Goal: Task Accomplishment & Management: Complete application form

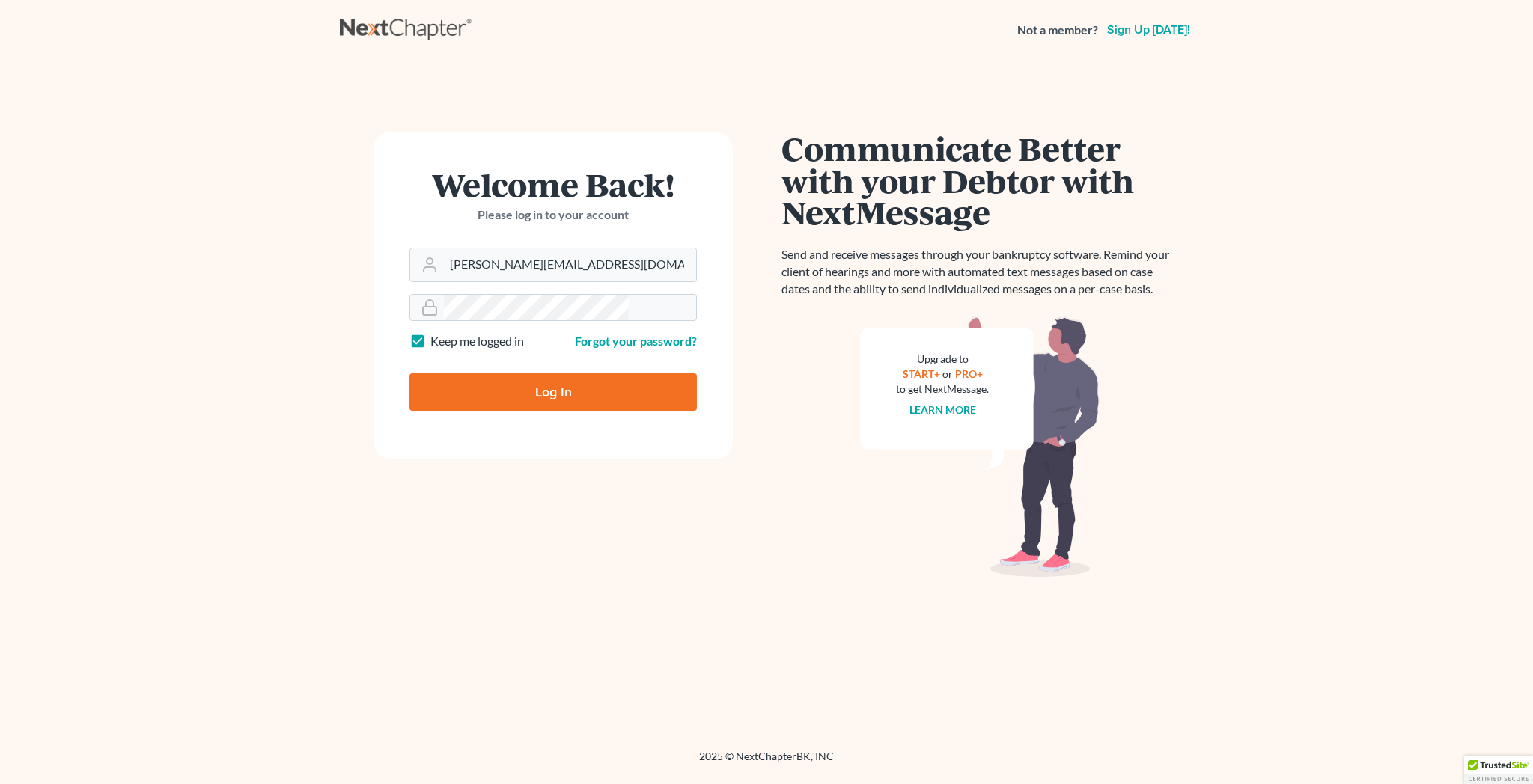
type input "mike@dallagolaw.com"
click at [538, 373] on input "Log In" at bounding box center [552, 392] width 288 height 37
type input "Thinking..."
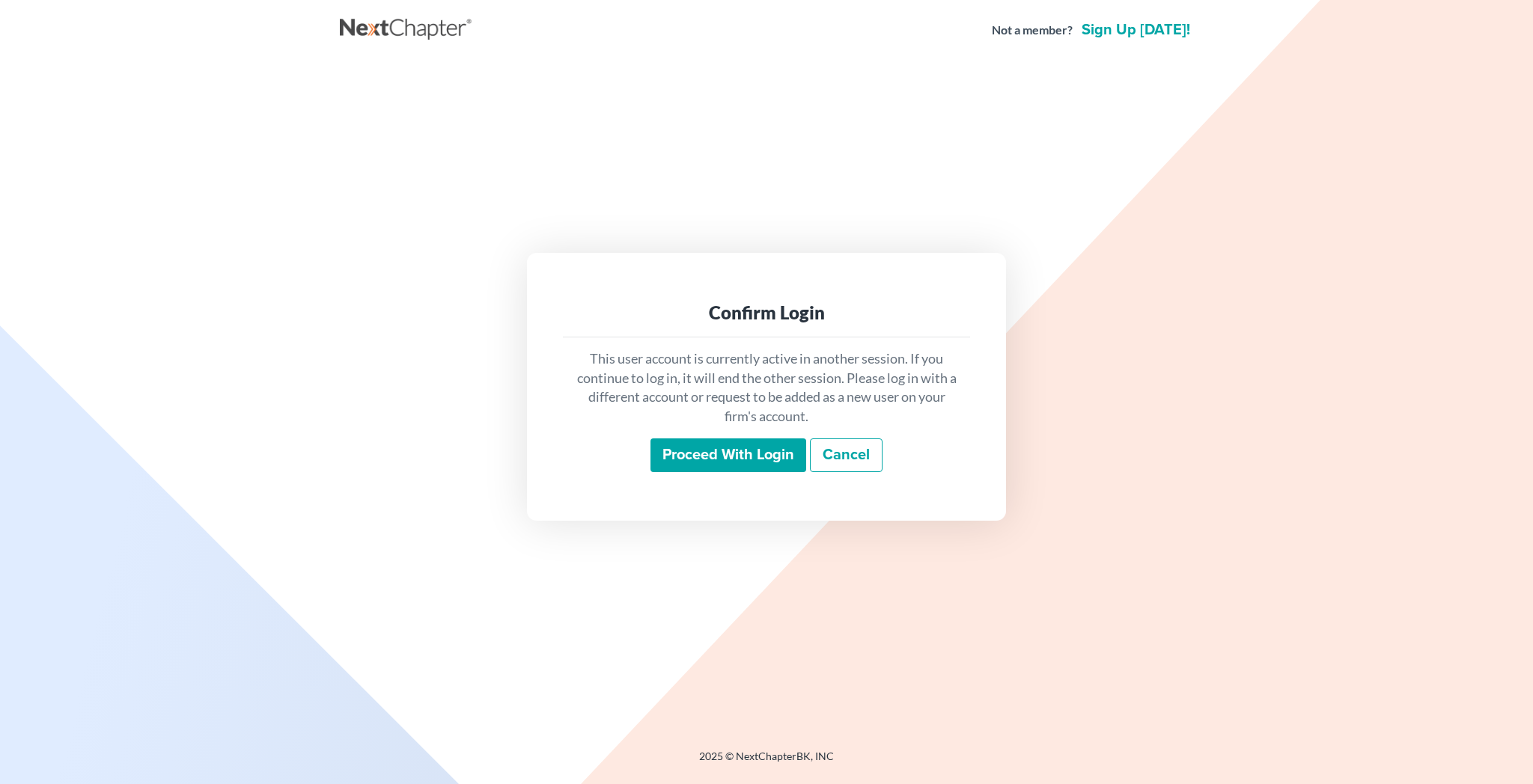
drag, startPoint x: 0, startPoint y: 0, endPoint x: 724, endPoint y: 447, distance: 850.9
click at [724, 447] on input "Proceed with login" at bounding box center [728, 455] width 156 height 35
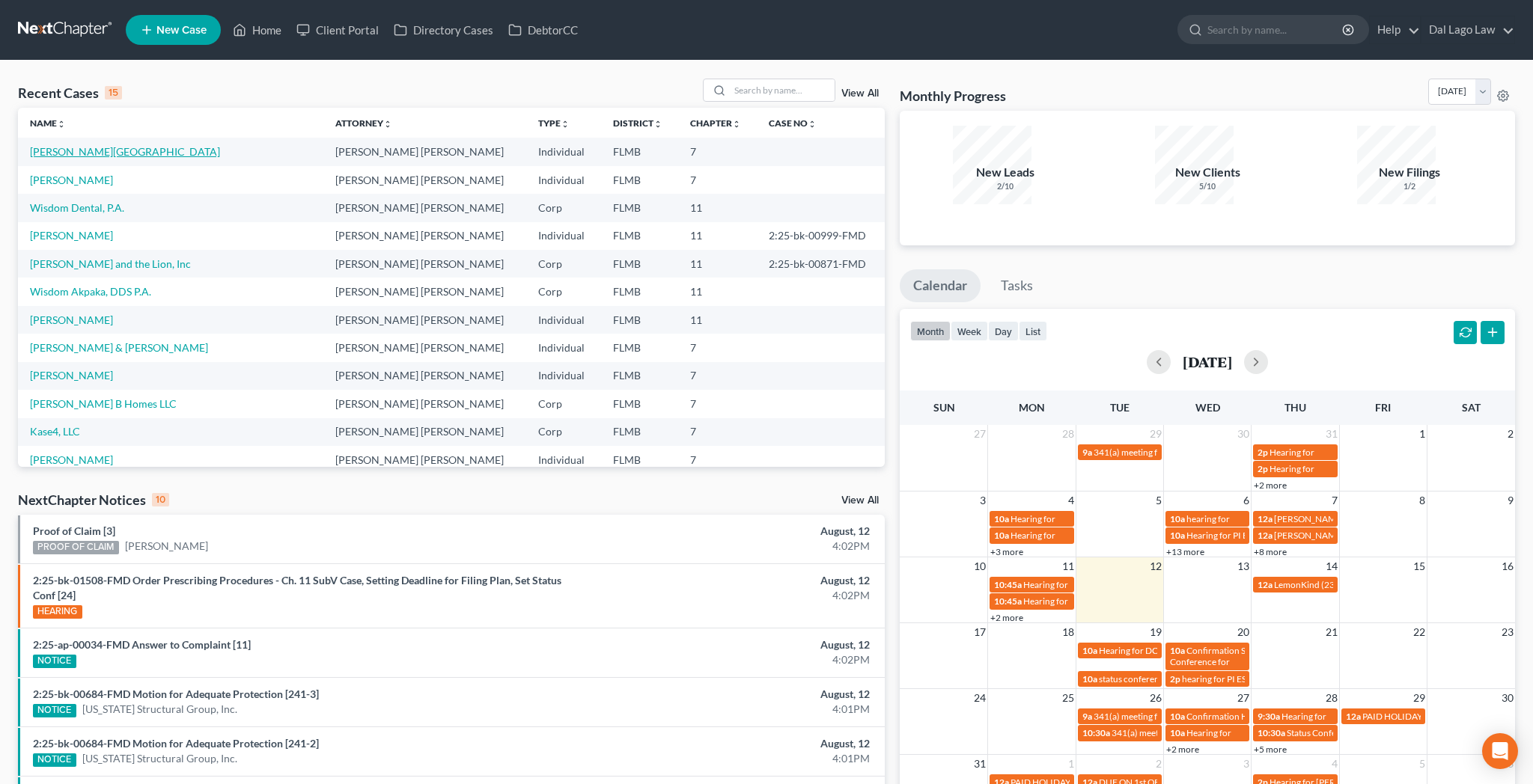
click at [61, 145] on link "[PERSON_NAME][GEOGRAPHIC_DATA]" at bounding box center [125, 152] width 190 height 13
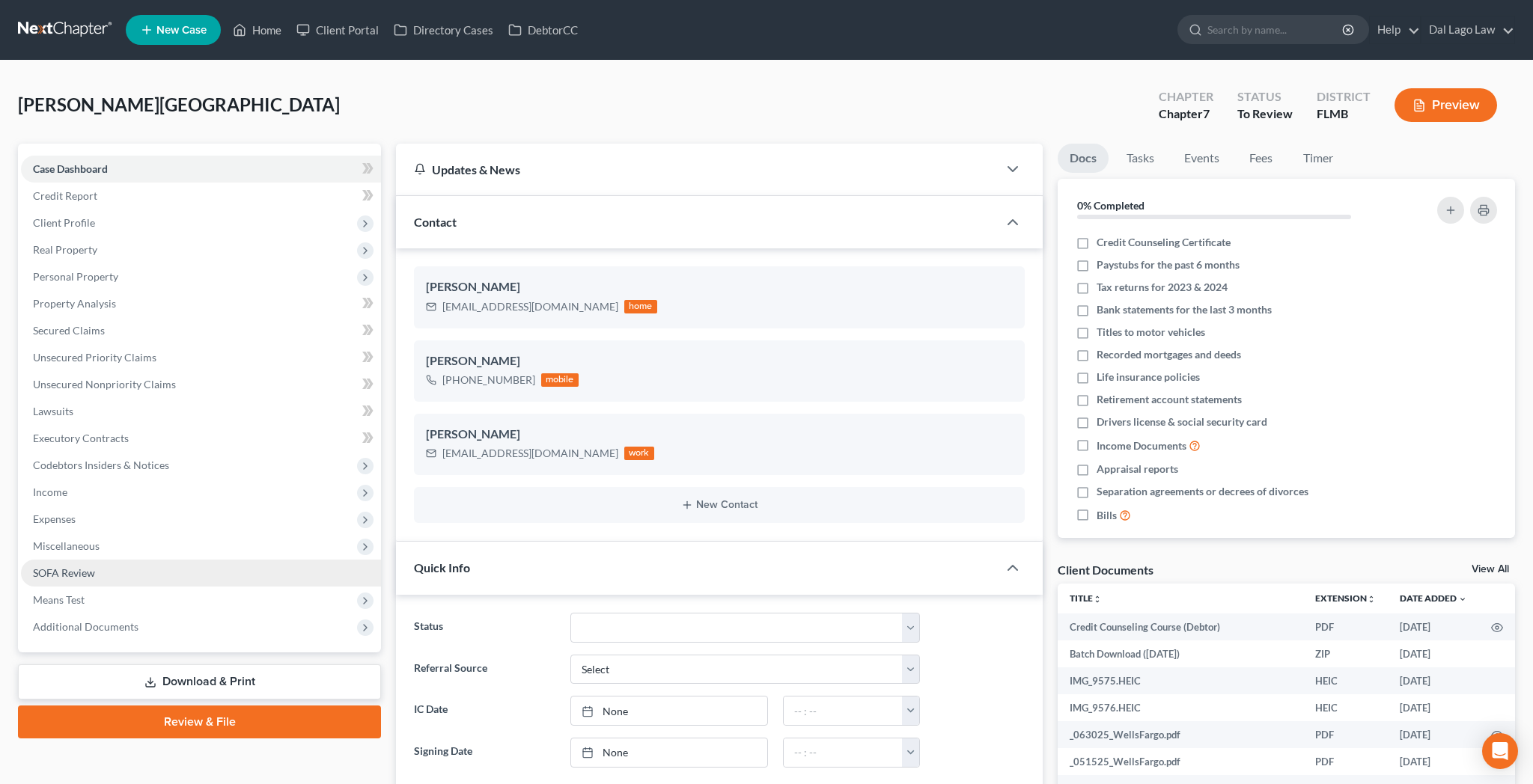
click at [39, 567] on span "SOFA Review" at bounding box center [64, 573] width 62 height 13
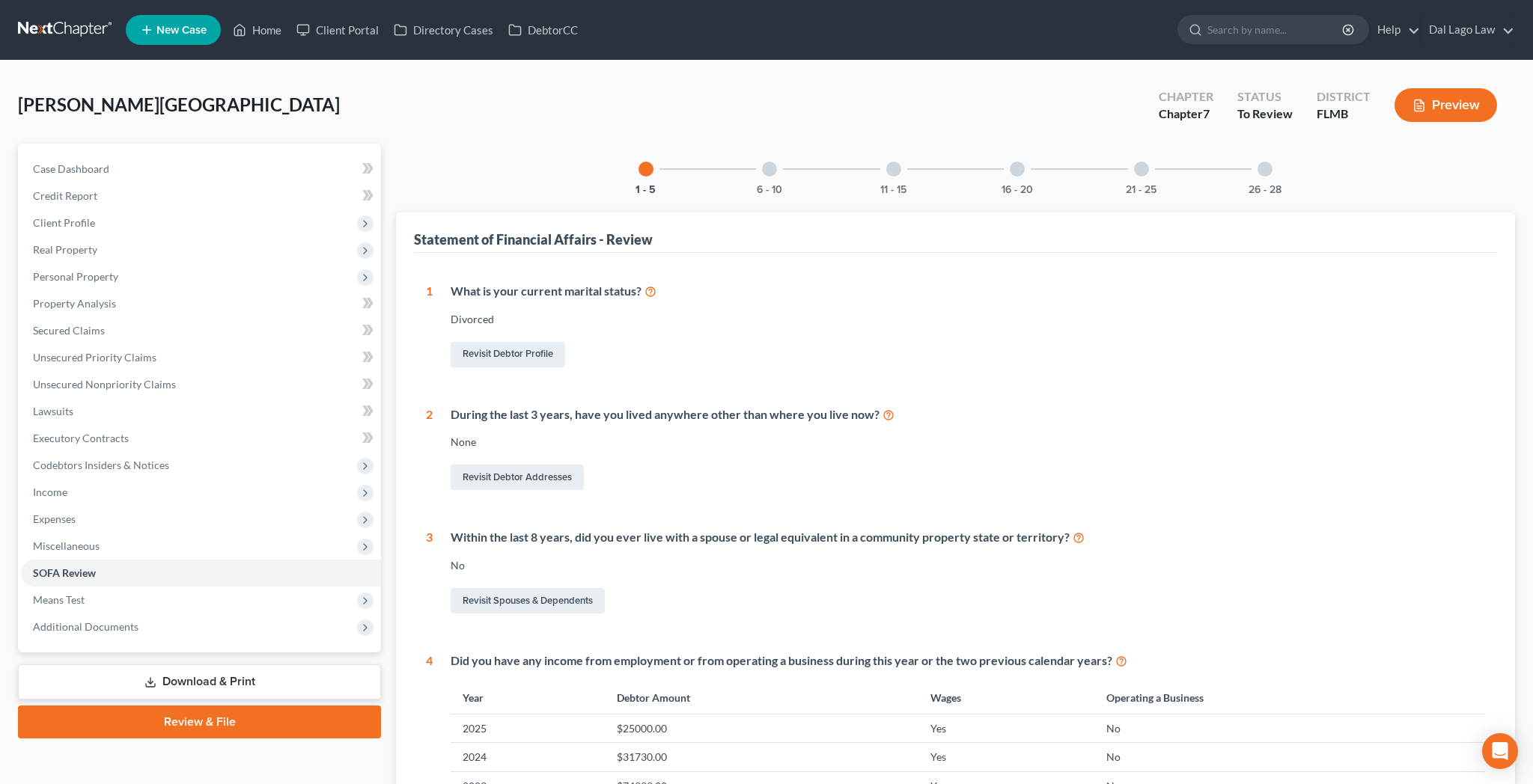
click at [1257, 162] on div at bounding box center [1265, 169] width 15 height 15
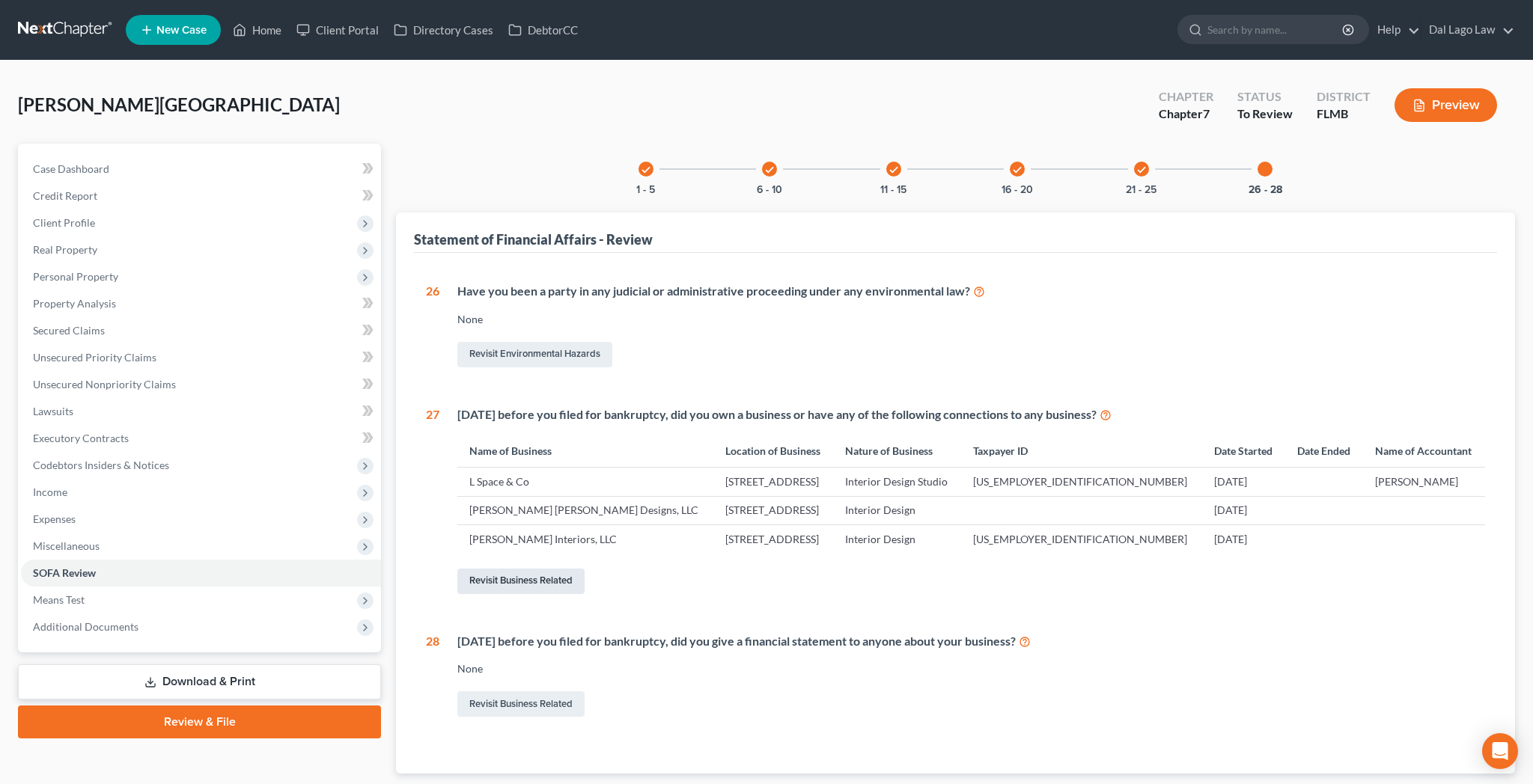
click at [469, 569] on link "Revisit Business Related" at bounding box center [520, 581] width 127 height 26
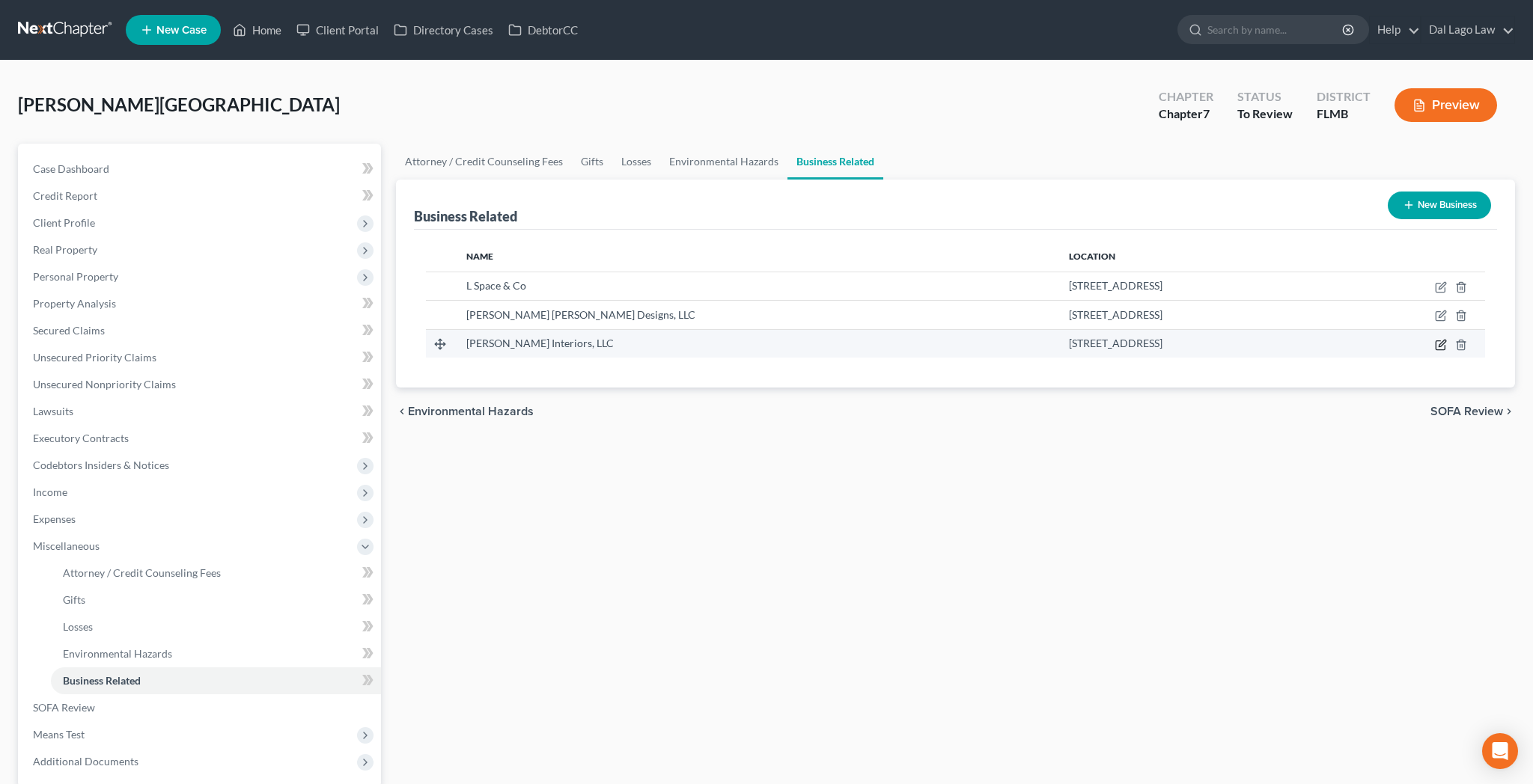
click at [1447, 339] on icon "button" at bounding box center [1440, 344] width 12 height 12
select select "member"
select select "9"
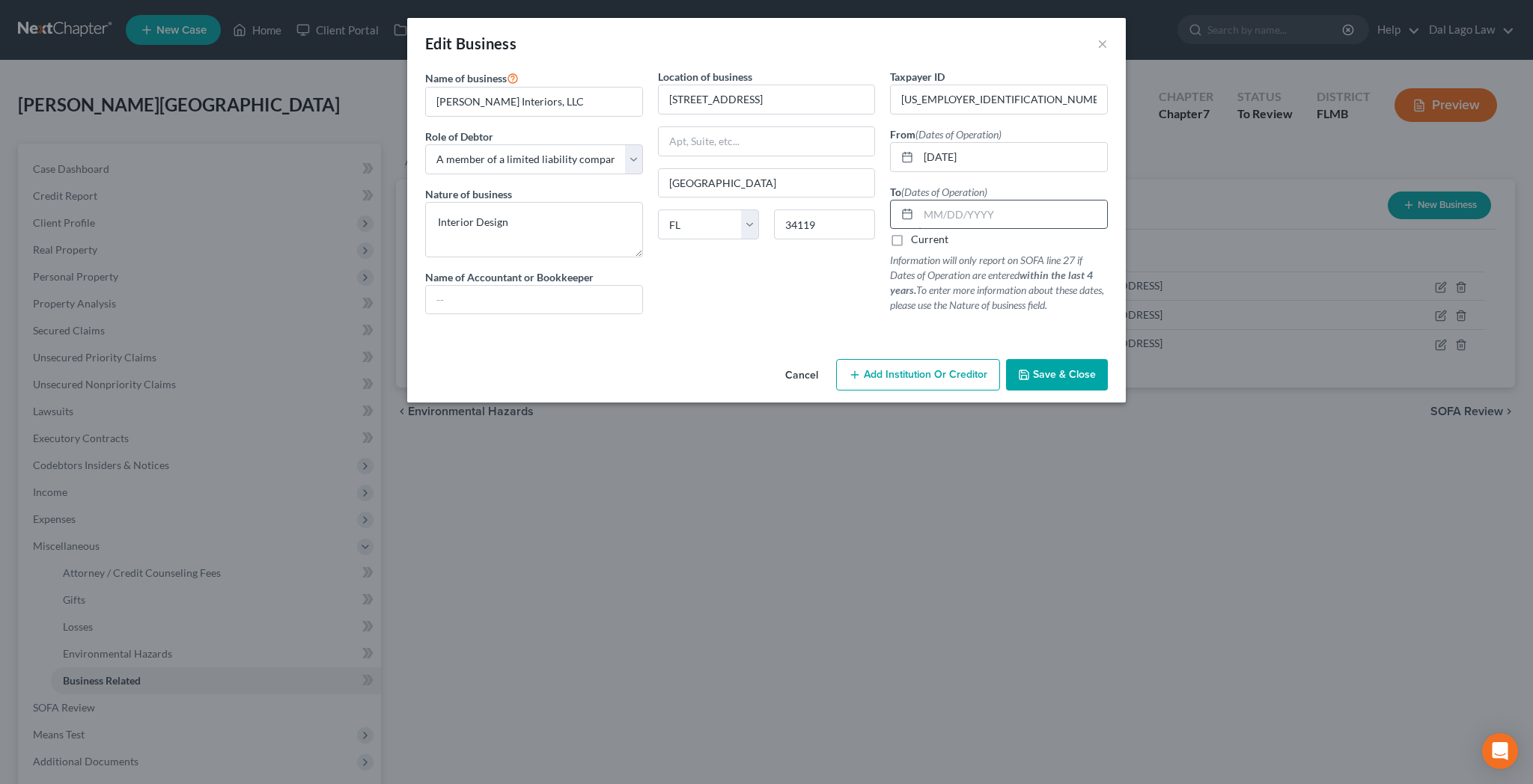
click at [954, 201] on input "text" at bounding box center [1013, 214] width 189 height 28
click at [1033, 368] on span "Save & Close" at bounding box center [1064, 374] width 63 height 13
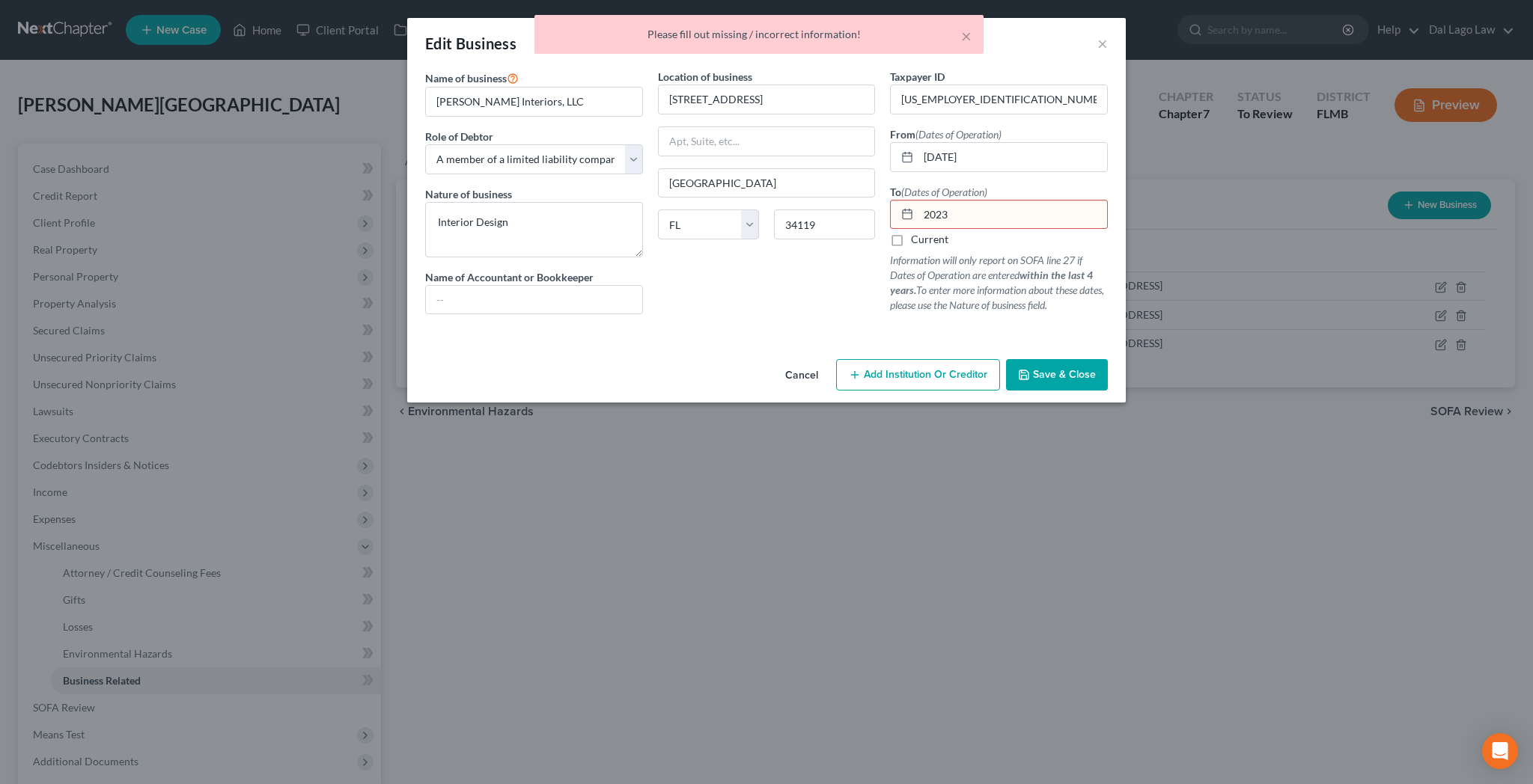
click at [924, 201] on input "2023" at bounding box center [1013, 214] width 189 height 28
drag, startPoint x: 927, startPoint y: 160, endPoint x: 860, endPoint y: 171, distance: 67.9
click at [919, 201] on input "2023" at bounding box center [1013, 214] width 189 height 28
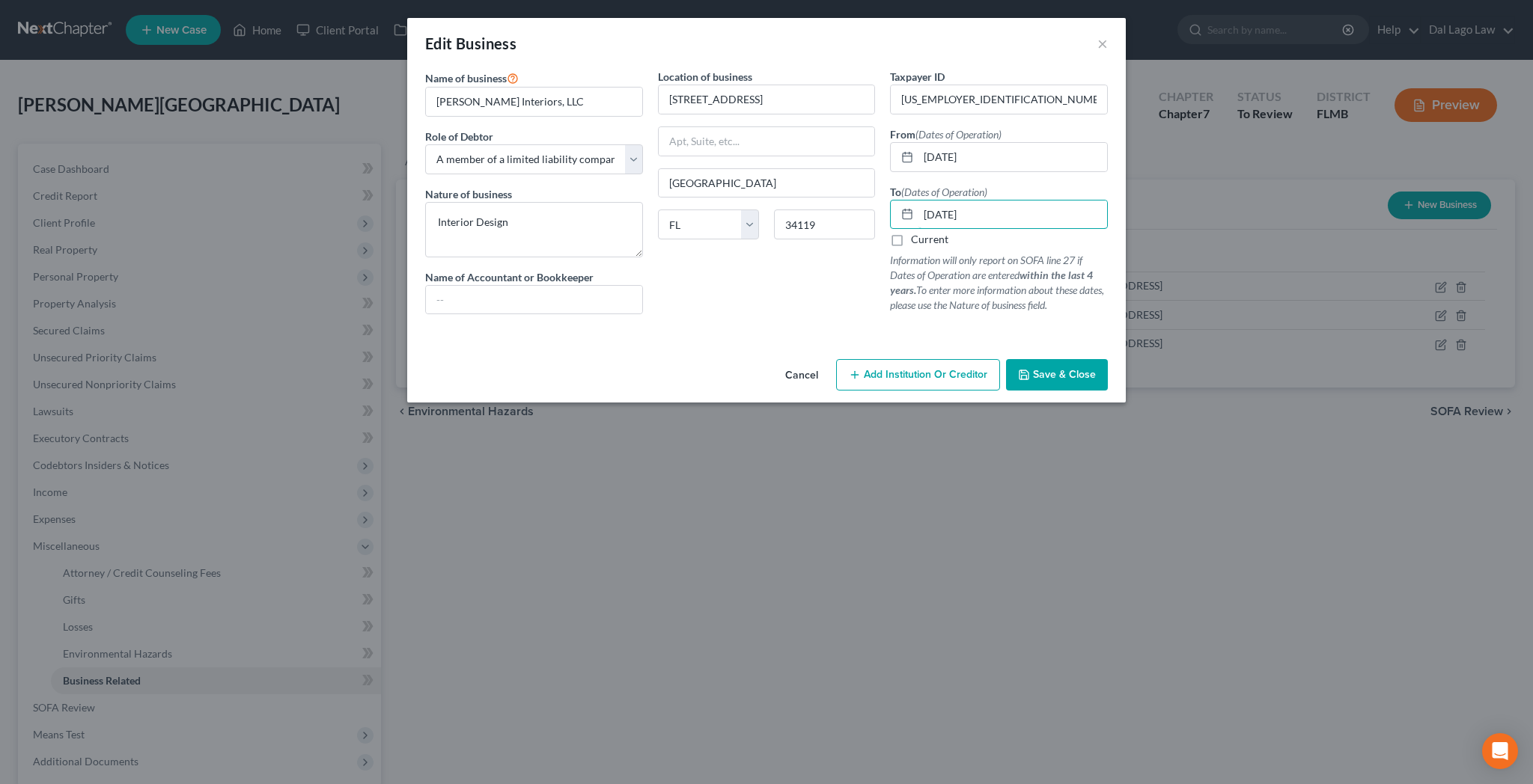
type input "[DATE]"
click at [1006, 359] on button "Save & Close" at bounding box center [1056, 374] width 101 height 31
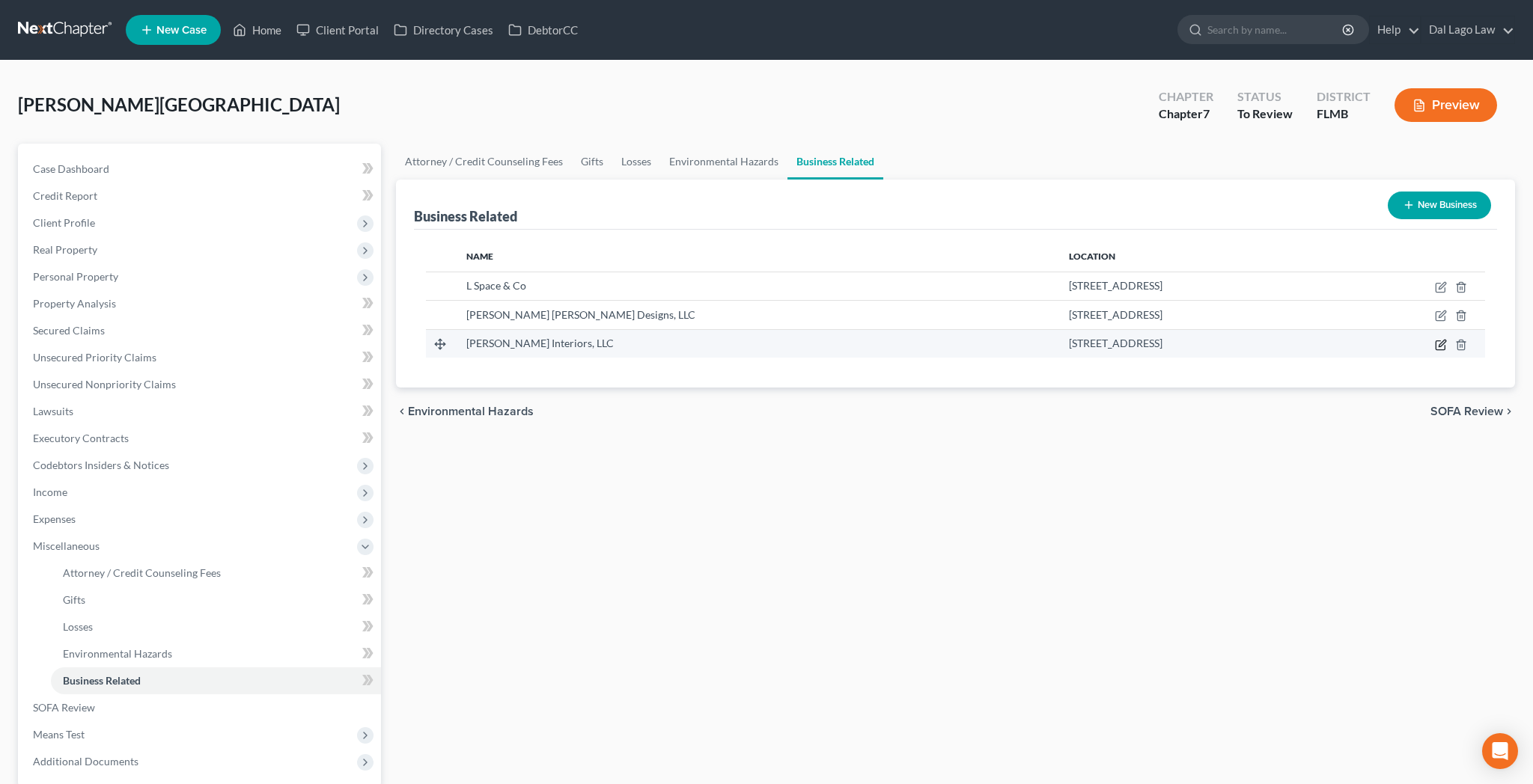
click at [1445, 340] on icon "button" at bounding box center [1442, 342] width 6 height 6
select select "member"
select select "9"
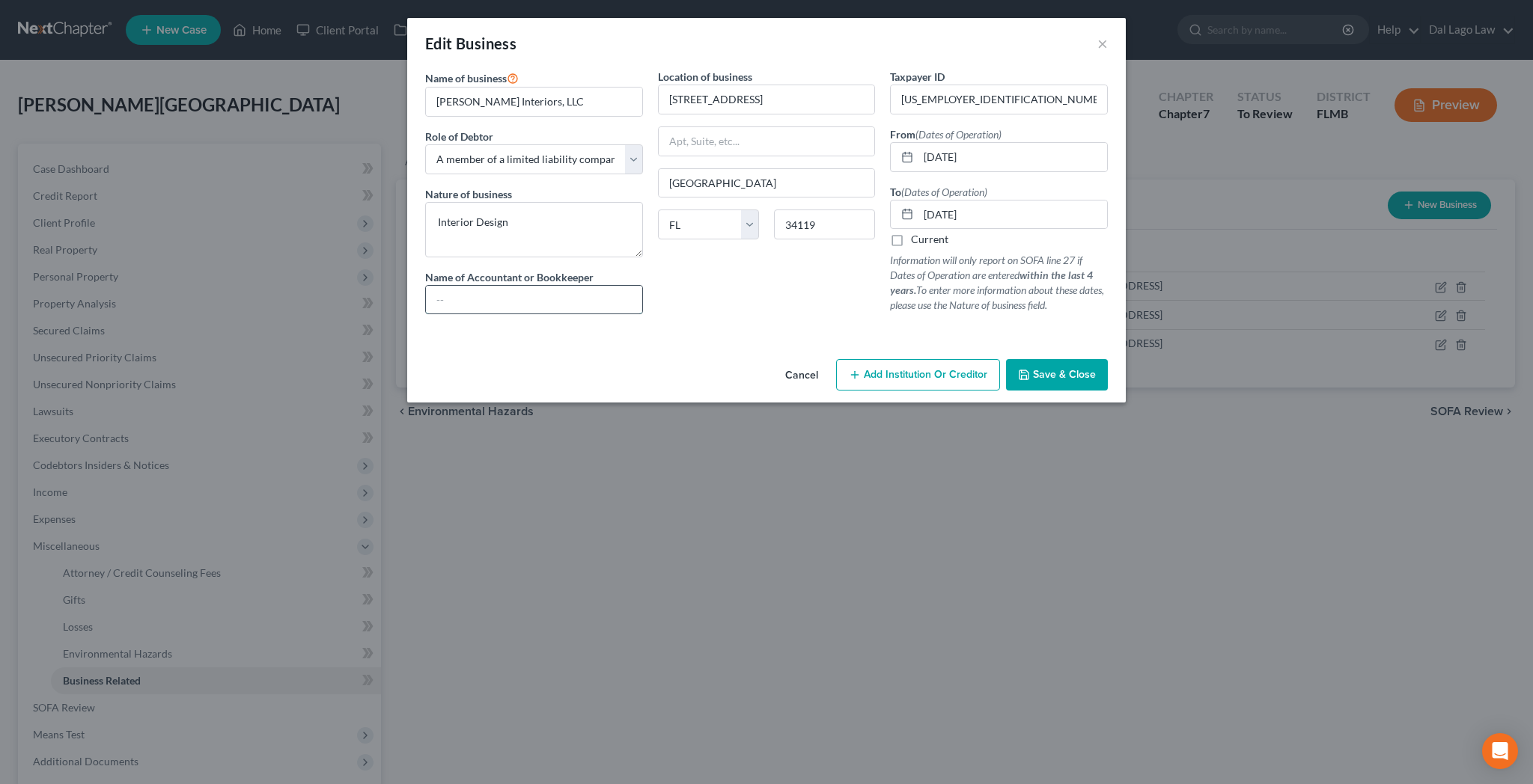
click at [604, 286] on input "text" at bounding box center [533, 299] width 216 height 28
type input "[PERSON_NAME]"
click at [1033, 368] on span "Save & Close" at bounding box center [1064, 374] width 63 height 13
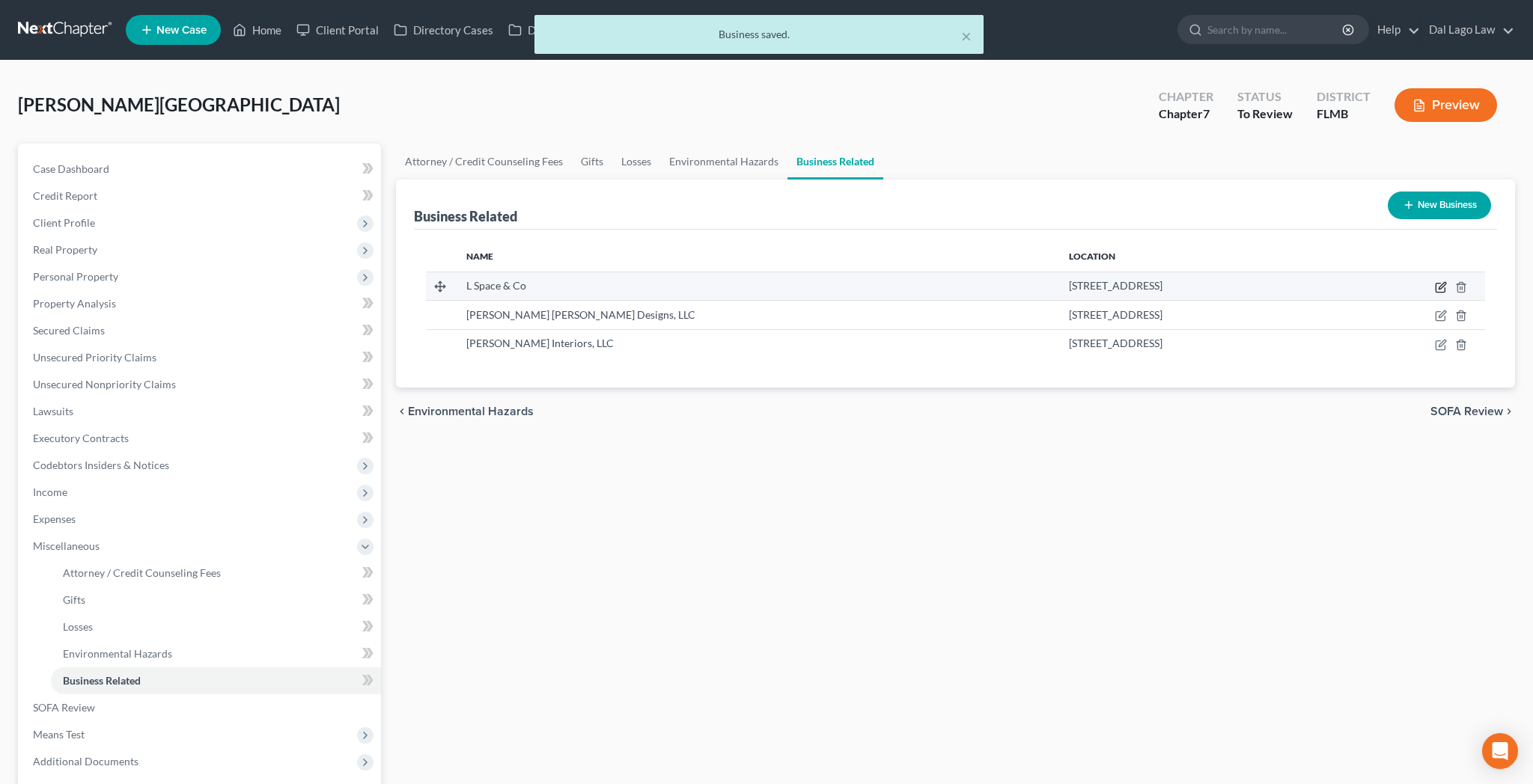
click at [1447, 281] on icon "button" at bounding box center [1440, 287] width 12 height 12
select select "member"
select select "9"
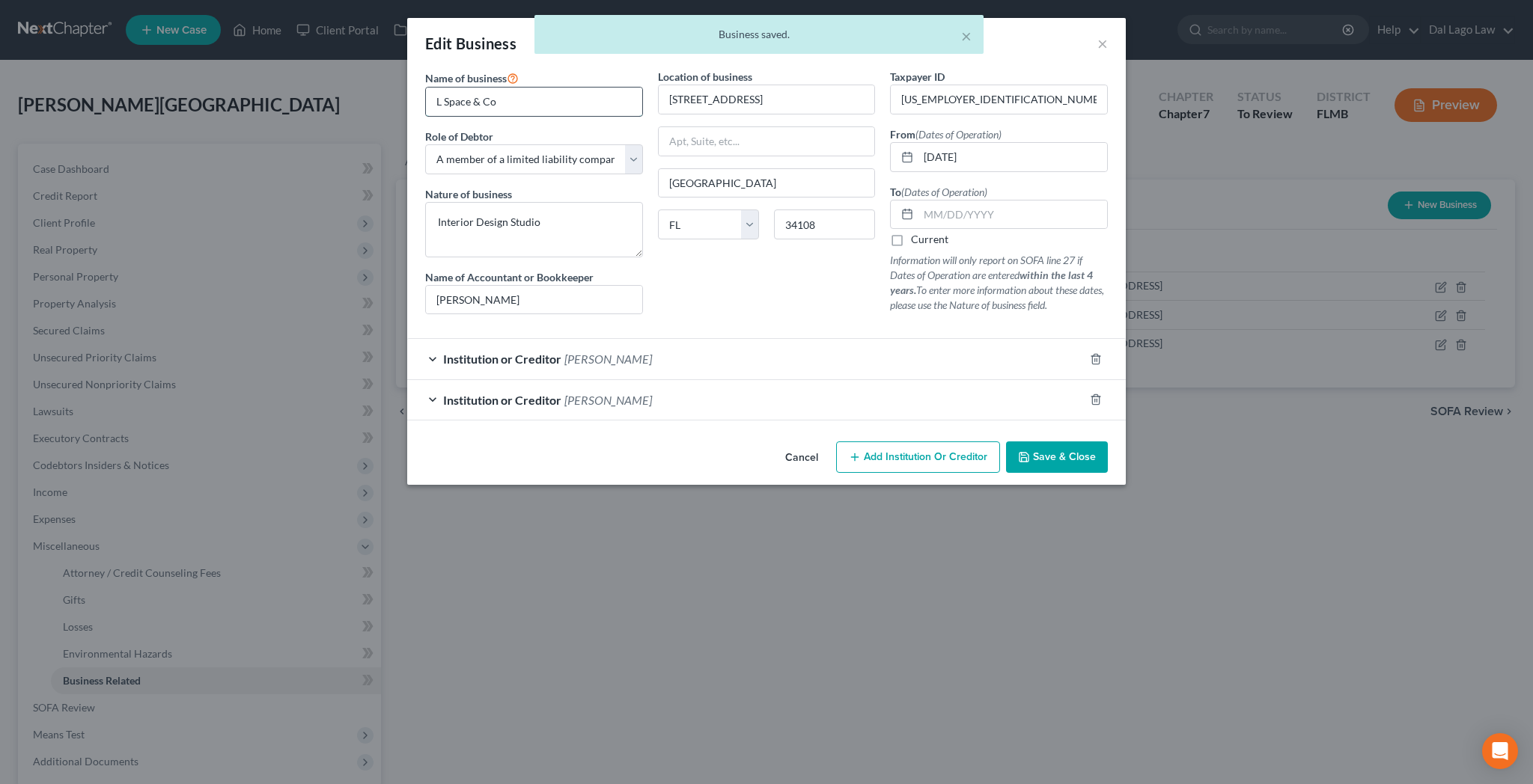
click at [597, 88] on input "L Space & Co" at bounding box center [533, 101] width 216 height 28
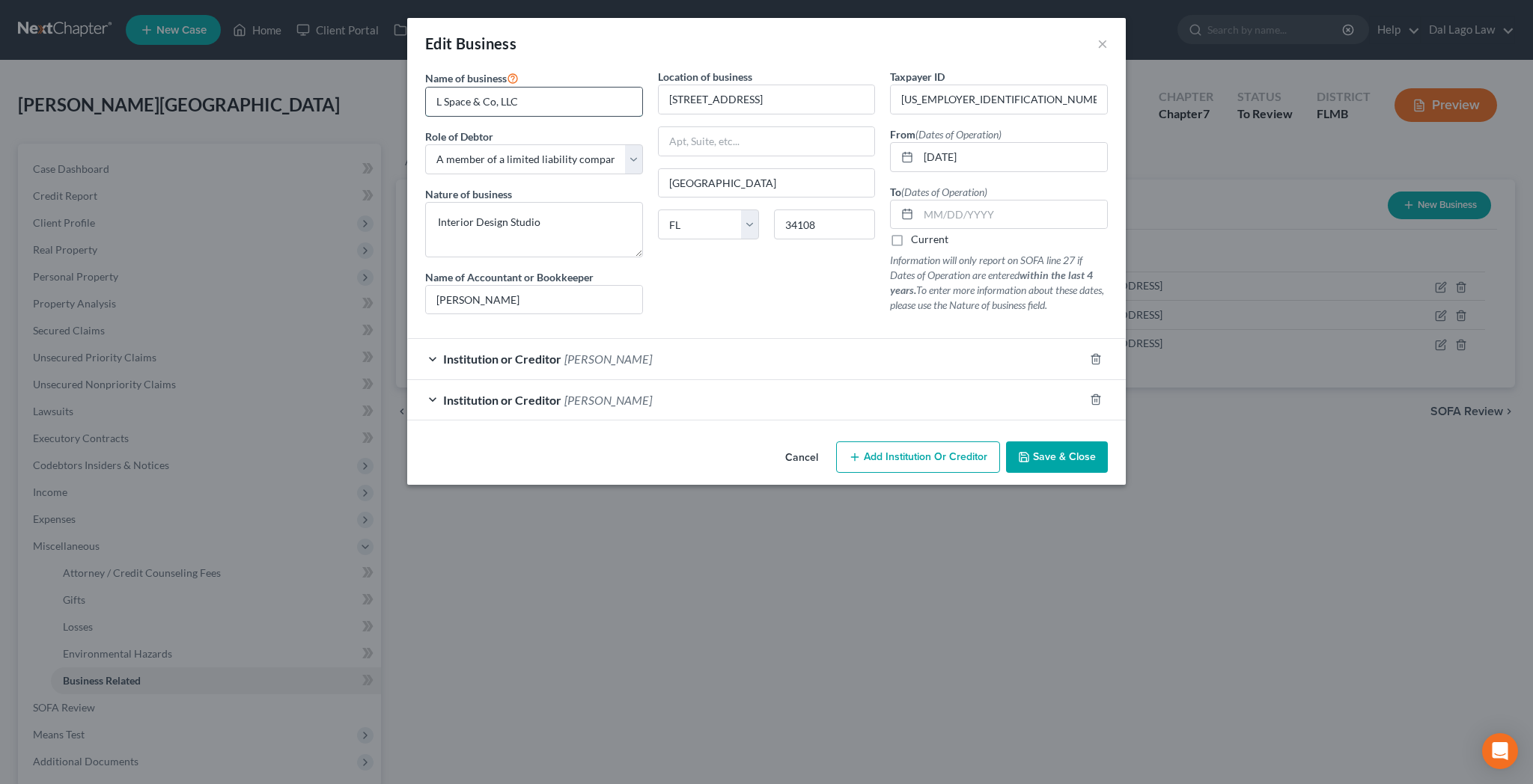
type input "L Space & Co, LLC"
click at [986, 201] on input "text" at bounding box center [1013, 214] width 189 height 28
type input "[DATE]"
click at [1006, 442] on button "Save & Close" at bounding box center [1056, 457] width 101 height 31
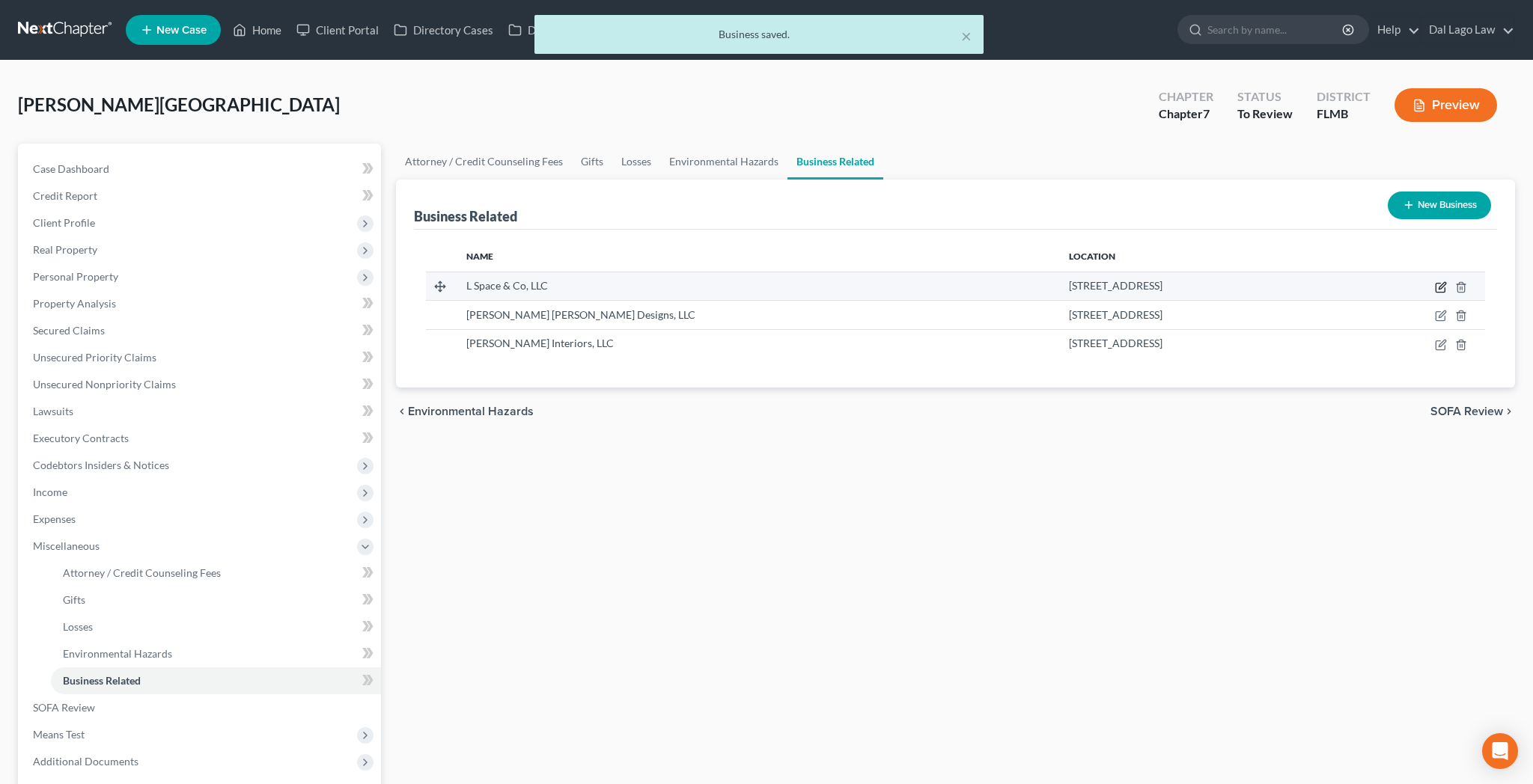
click at [1445, 282] on icon "button" at bounding box center [1442, 285] width 6 height 6
select select "member"
select select "9"
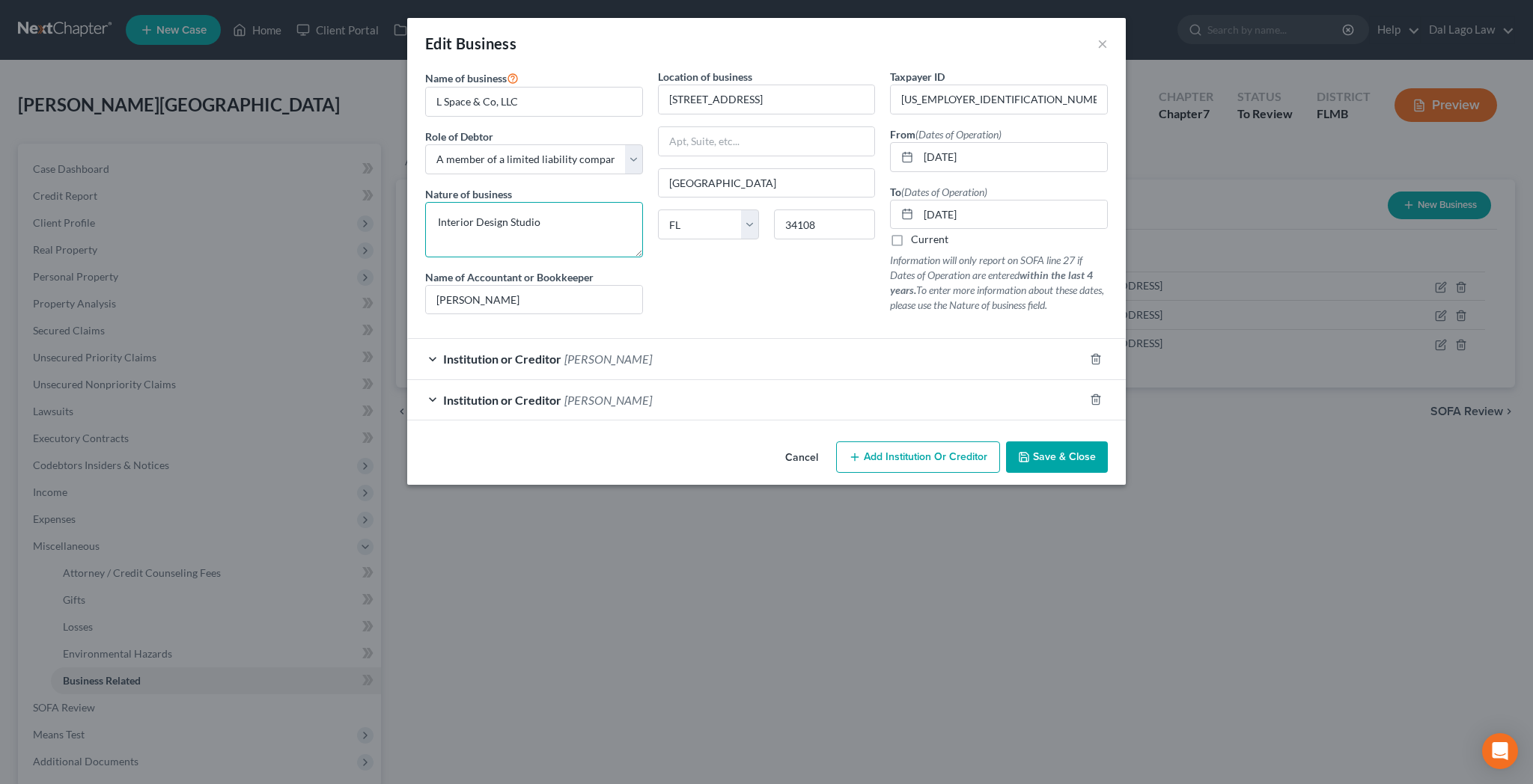
drag, startPoint x: 620, startPoint y: 164, endPoint x: 426, endPoint y: 176, distance: 194.4
click at [426, 202] on textarea "Interior Design Studio" at bounding box center [534, 229] width 218 height 56
type textarea "Retail Design"
click at [608, 286] on input "[PERSON_NAME]" at bounding box center [533, 299] width 216 height 28
type input "[PERSON_NAME] & [PERSON_NAME]"
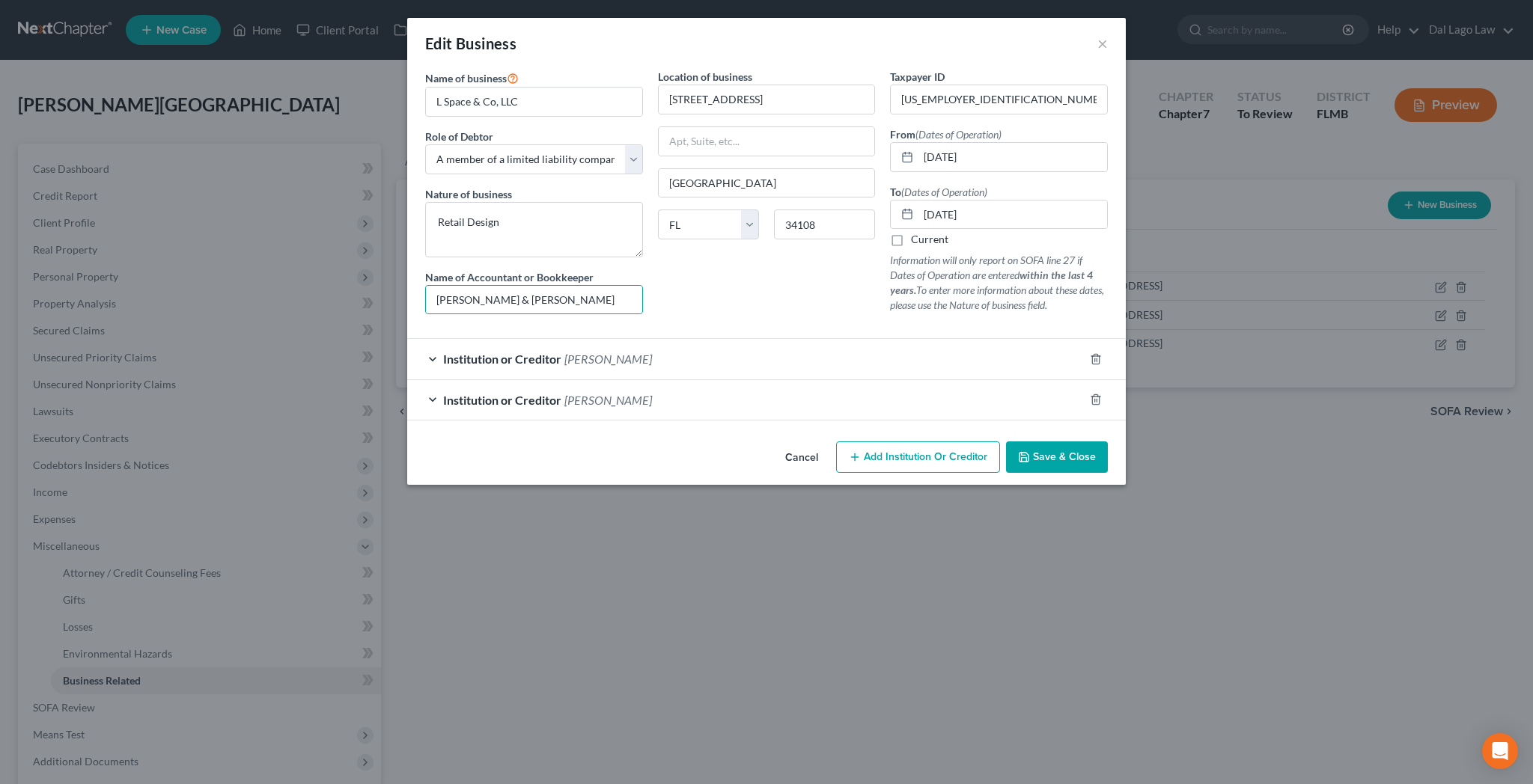
click at [1033, 450] on span "Save & Close" at bounding box center [1064, 456] width 63 height 13
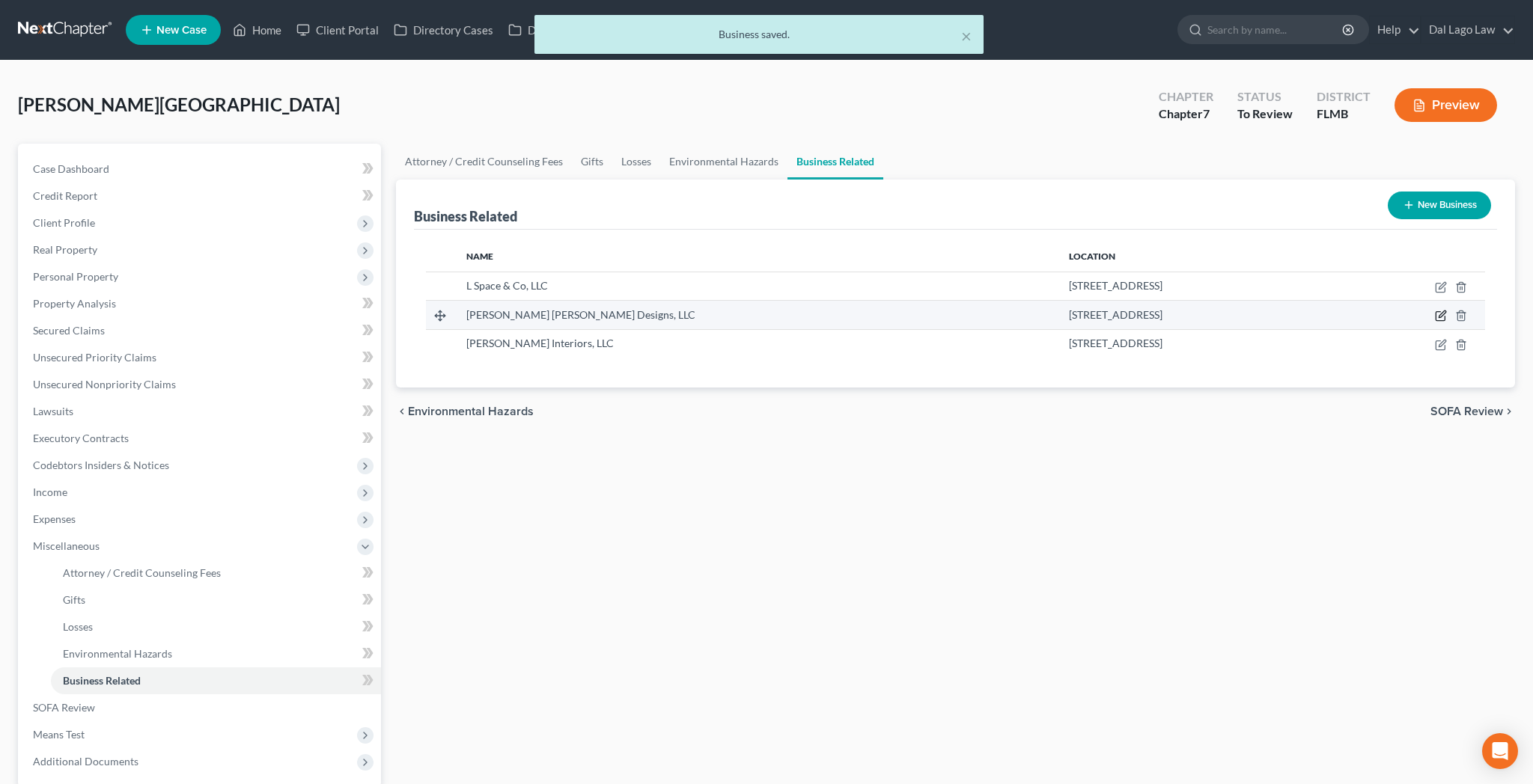
click at [1447, 309] on icon "button" at bounding box center [1440, 315] width 12 height 12
select select "member"
select select "9"
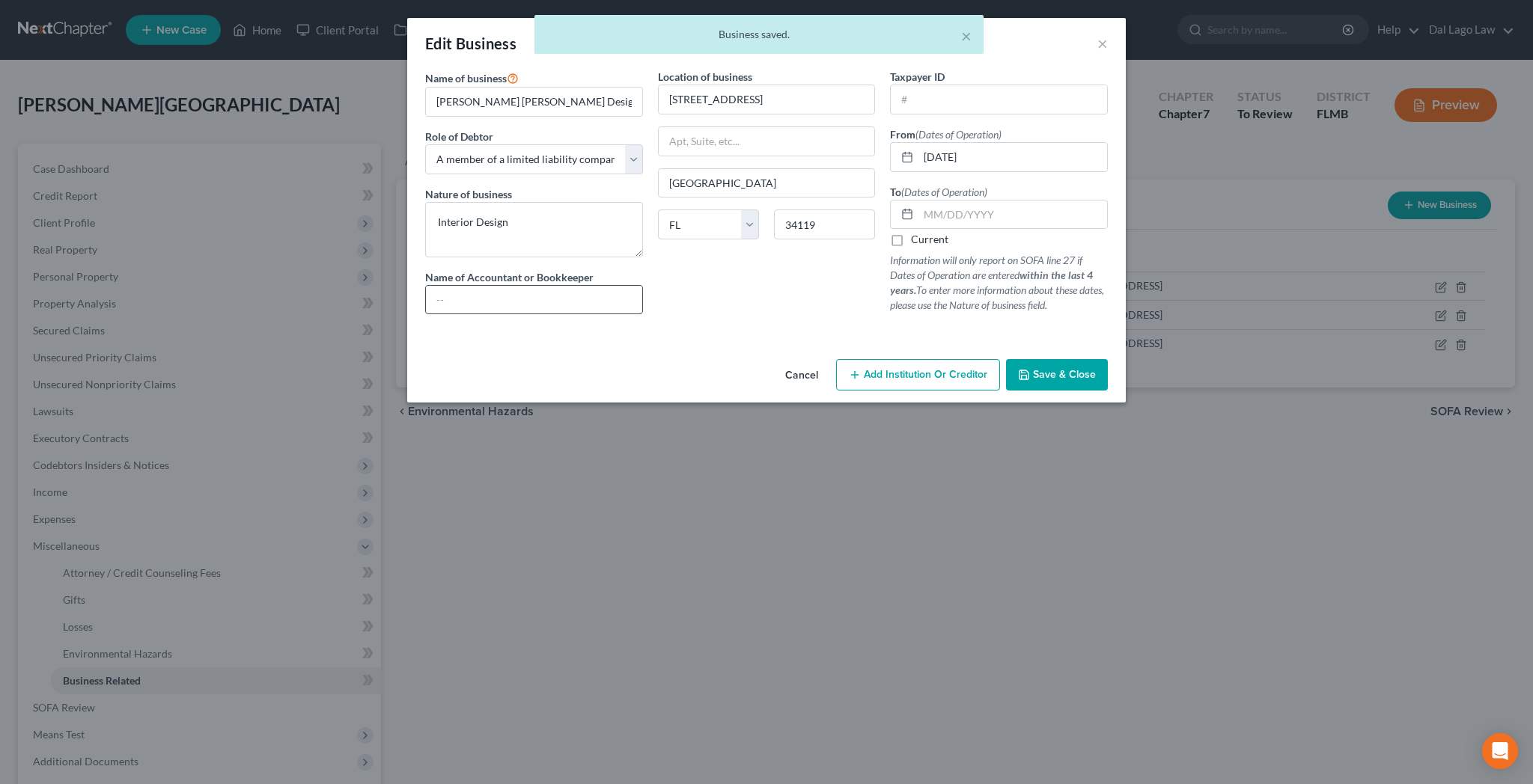
click at [610, 286] on input "text" at bounding box center [533, 299] width 216 height 28
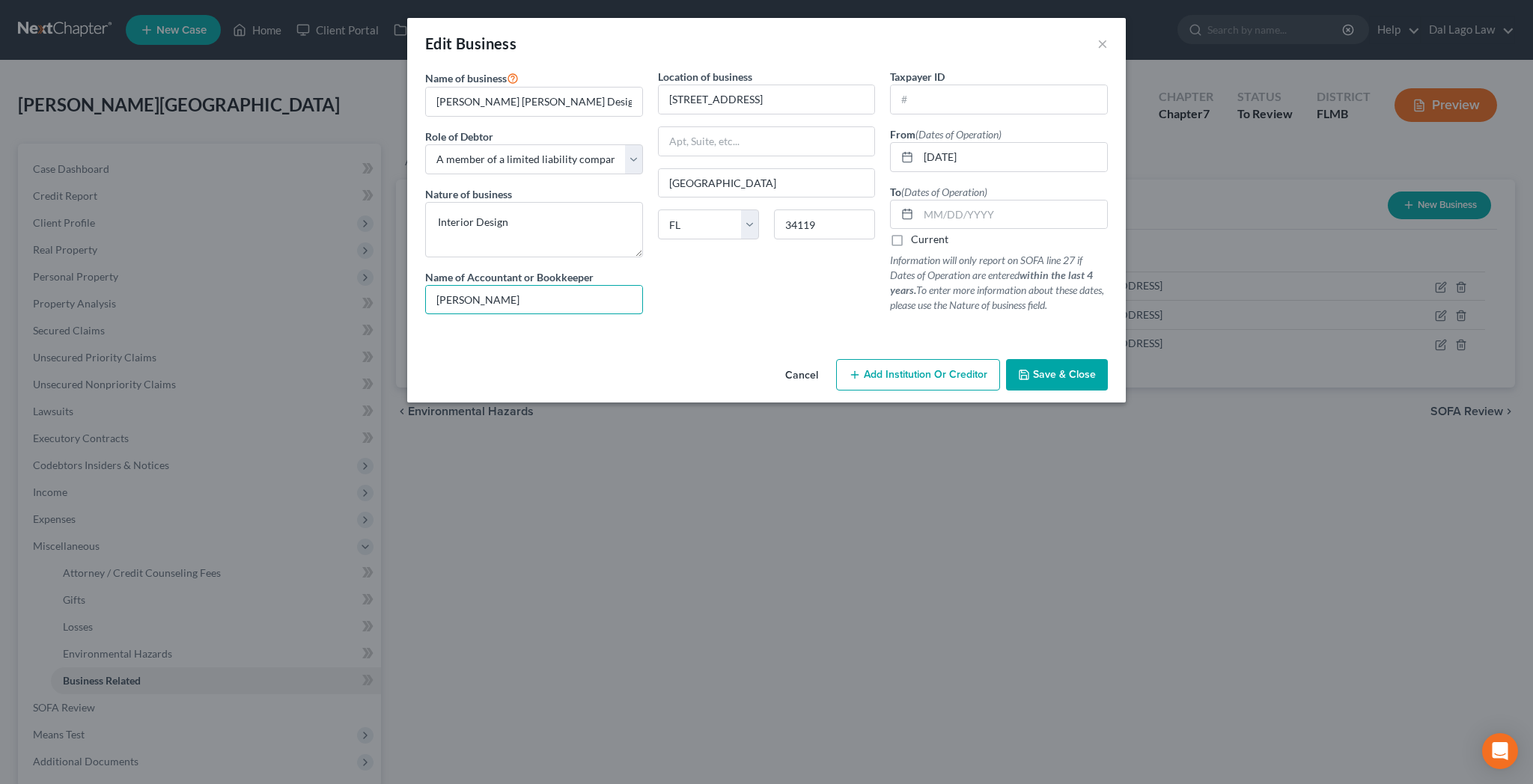
type input "[PERSON_NAME]"
click at [911, 232] on label "Current" at bounding box center [929, 239] width 37 height 15
click at [917, 232] on input "Current" at bounding box center [921, 236] width 10 height 10
checkbox input "true"
click at [1033, 368] on span "Save & Close" at bounding box center [1064, 374] width 63 height 13
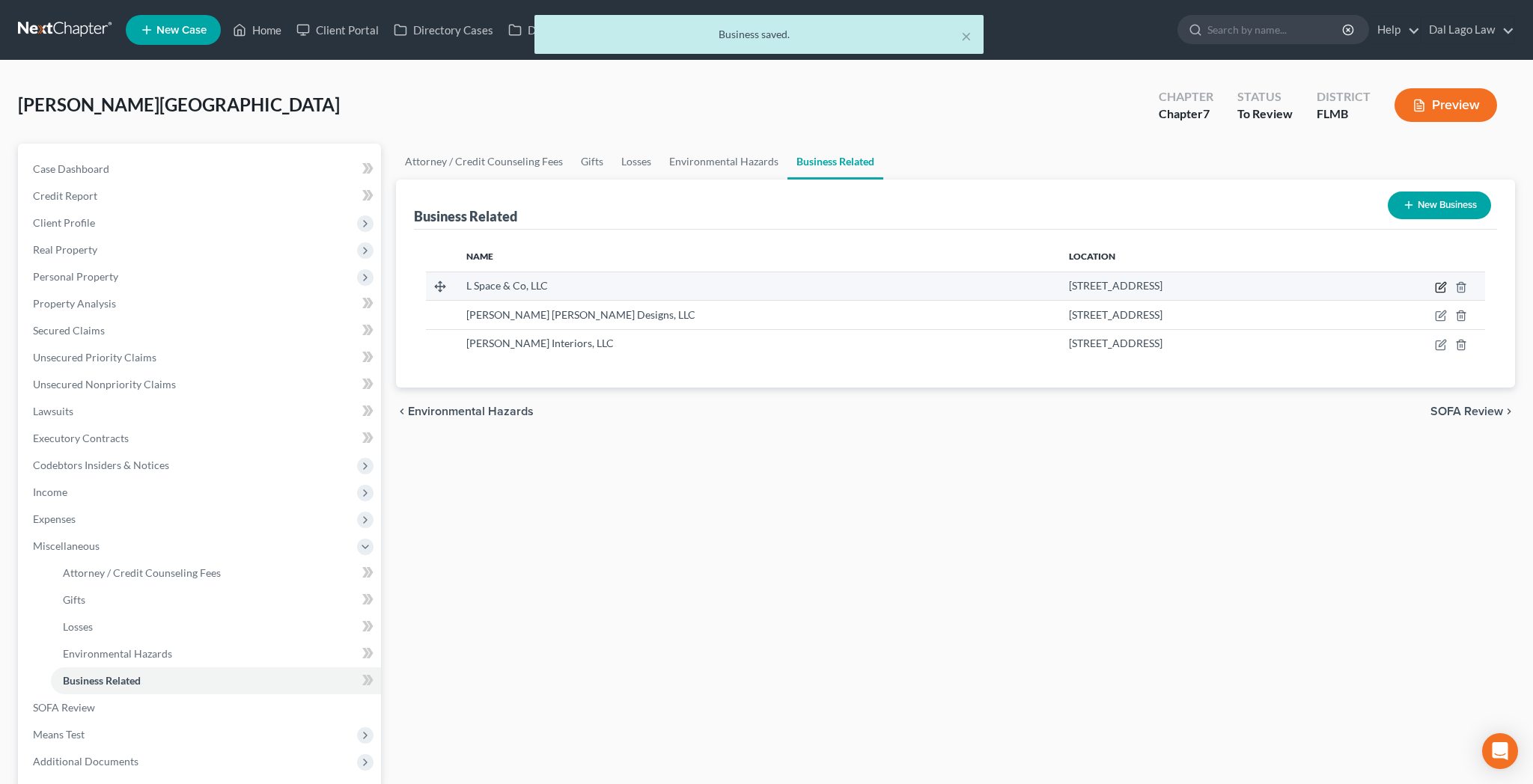
click at [1447, 281] on icon "button" at bounding box center [1440, 287] width 12 height 12
select select "member"
select select "9"
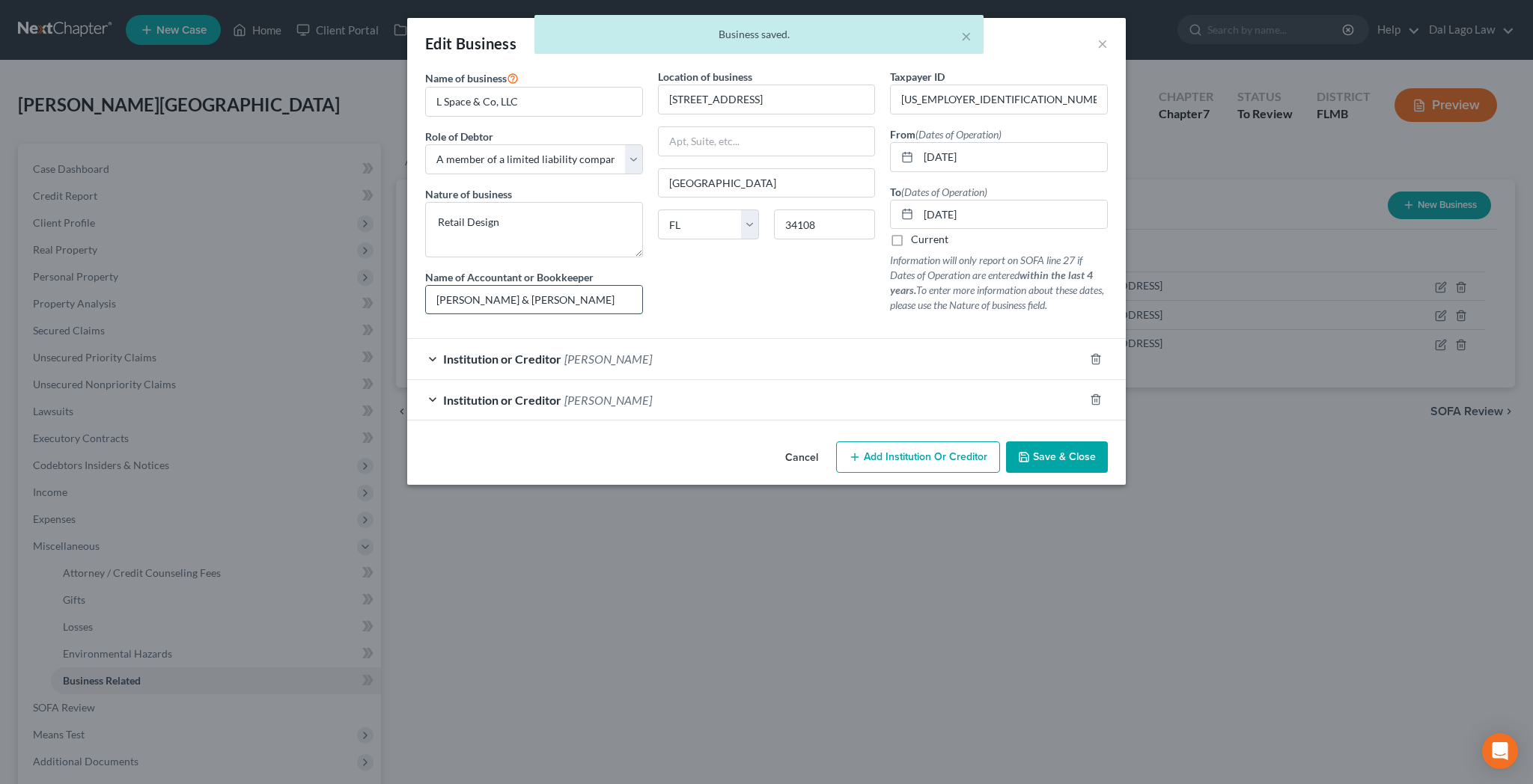
click at [642, 286] on input "[PERSON_NAME] & [PERSON_NAME]" at bounding box center [533, 299] width 216 height 28
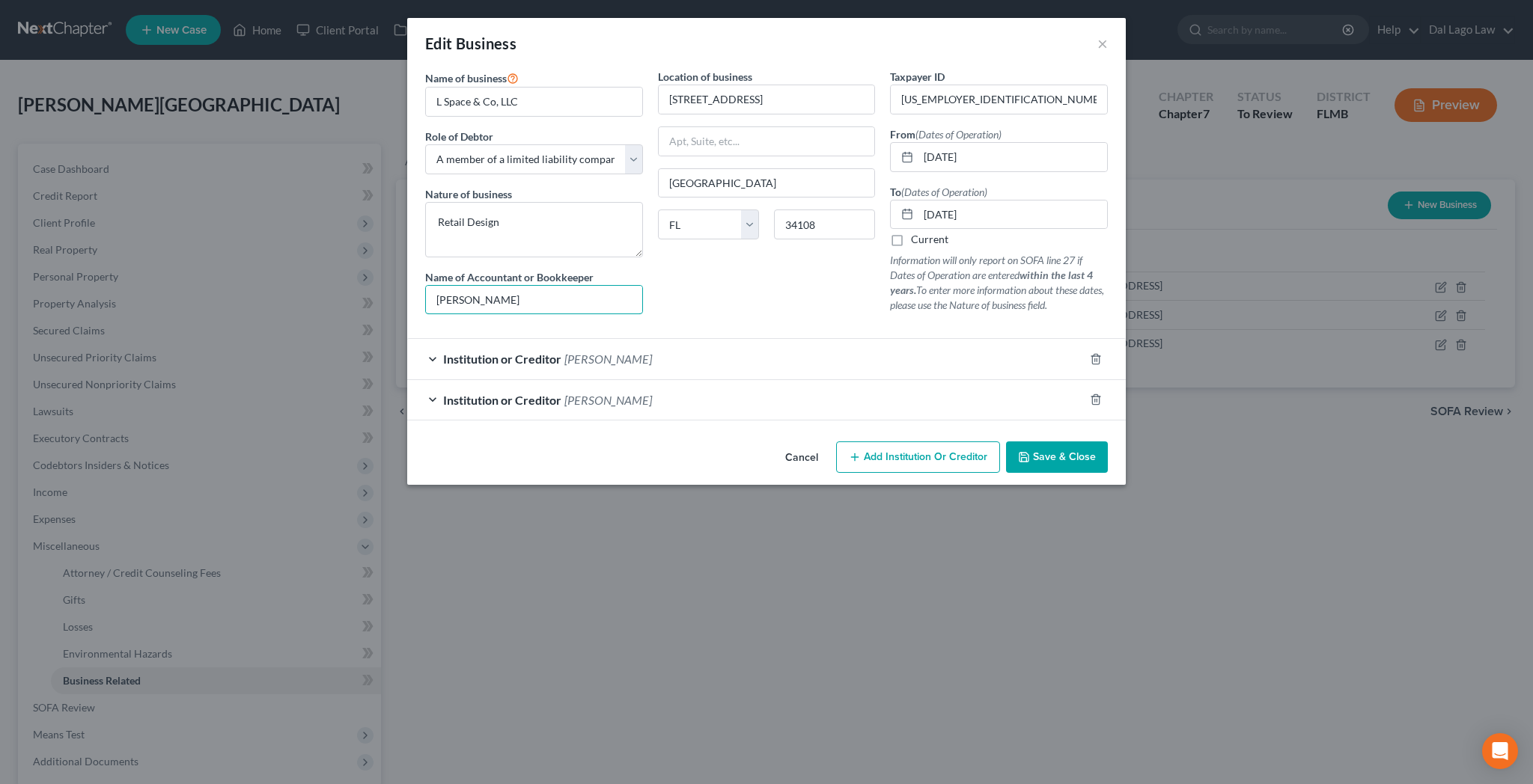
type input "[PERSON_NAME]"
click at [1033, 450] on span "Save & Close" at bounding box center [1064, 456] width 63 height 13
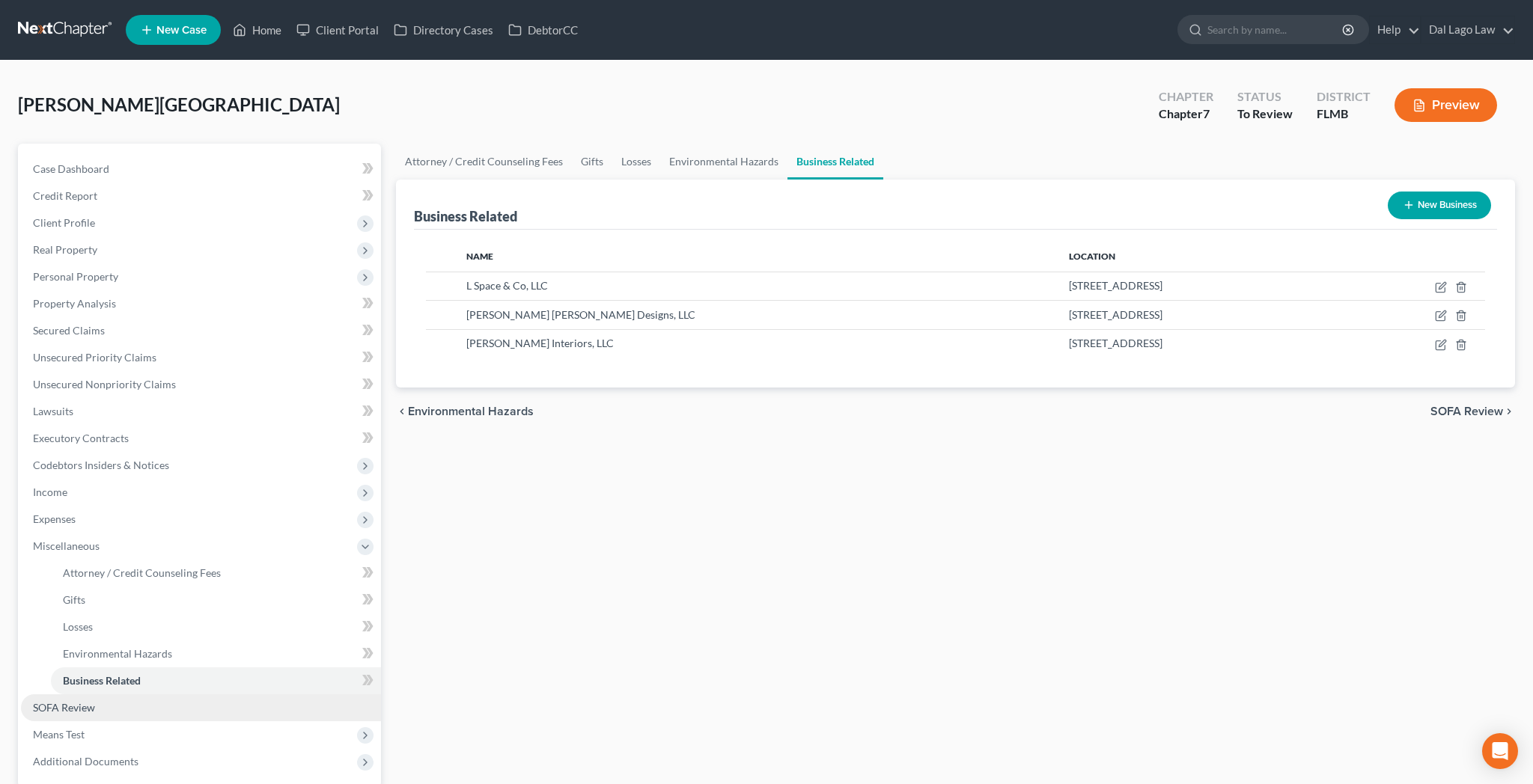
click at [58, 701] on span "SOFA Review" at bounding box center [64, 707] width 62 height 13
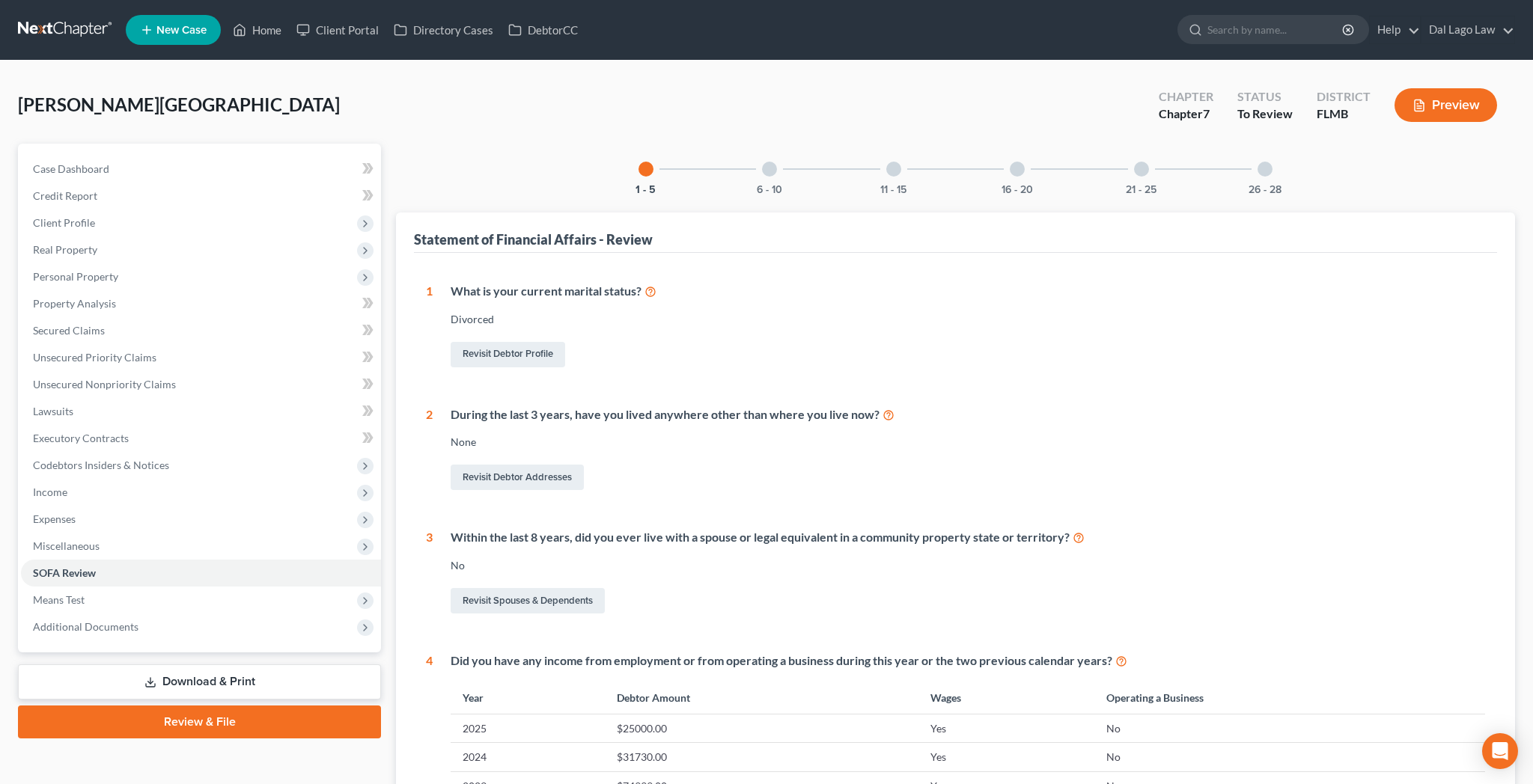
click at [1239, 143] on div "26 - 28" at bounding box center [1265, 169] width 51 height 51
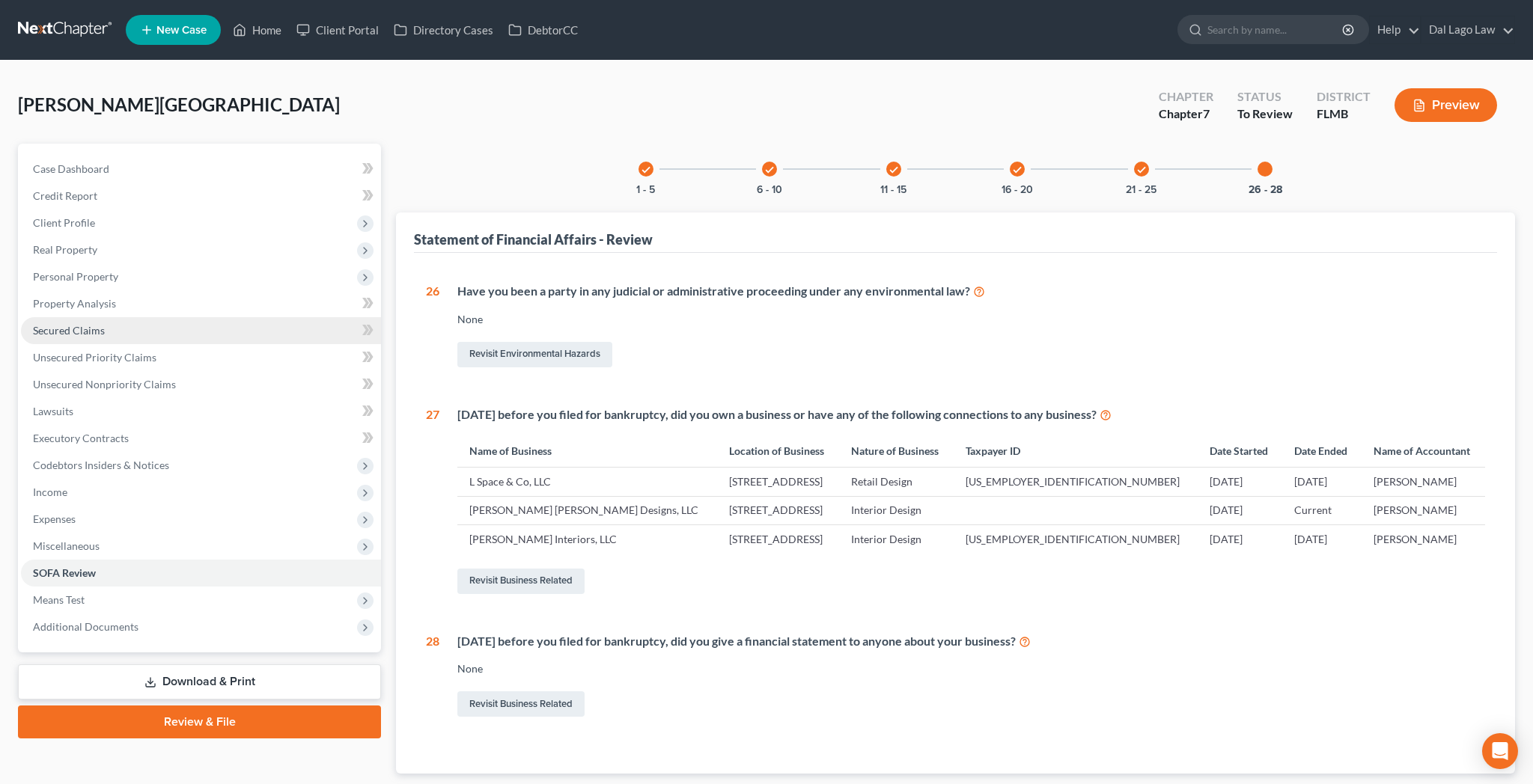
click at [47, 318] on link "Secured Claims" at bounding box center [201, 331] width 360 height 27
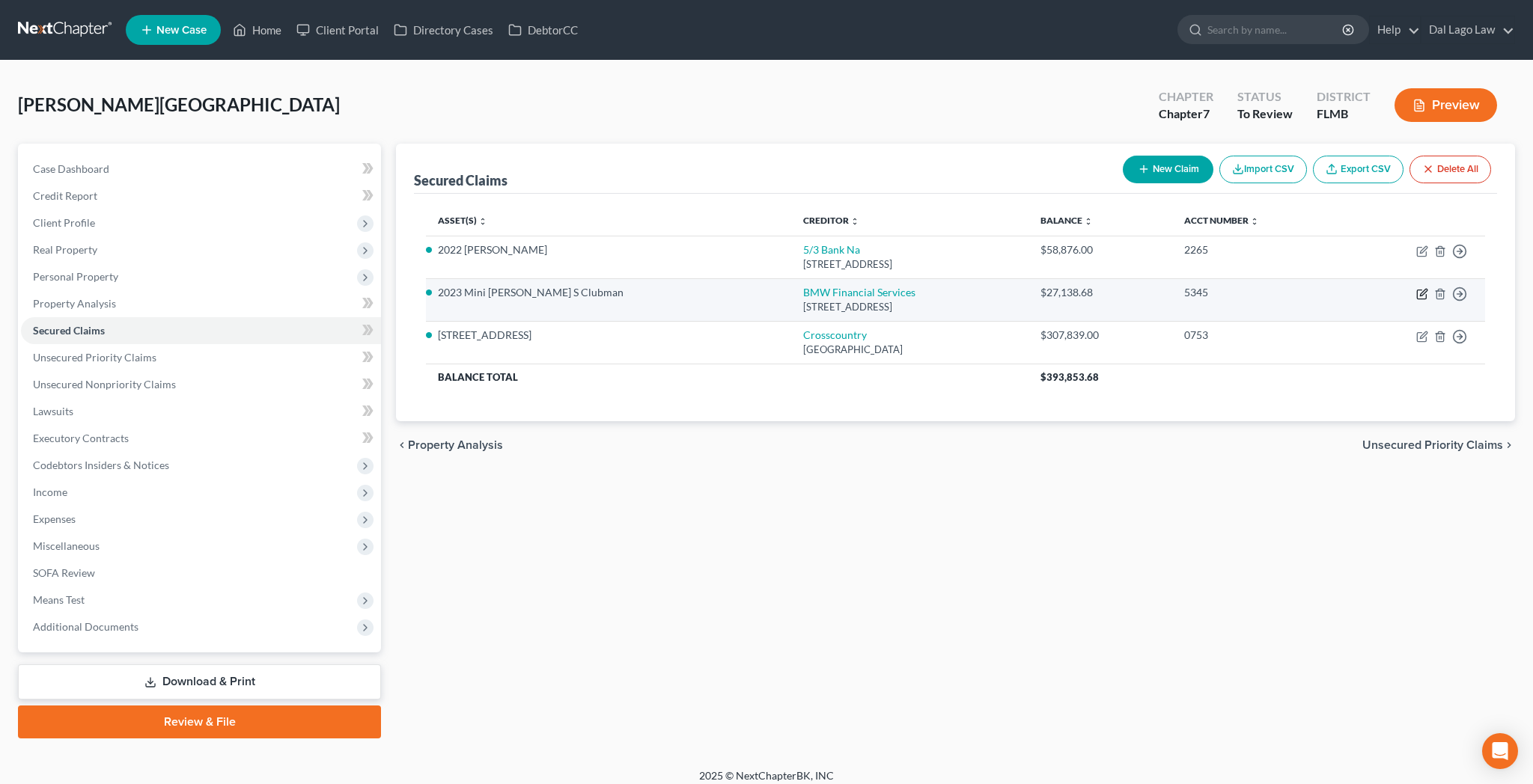
click at [1428, 288] on icon "button" at bounding box center [1422, 294] width 12 height 12
select select "36"
select select "0"
select select "13"
select select "0"
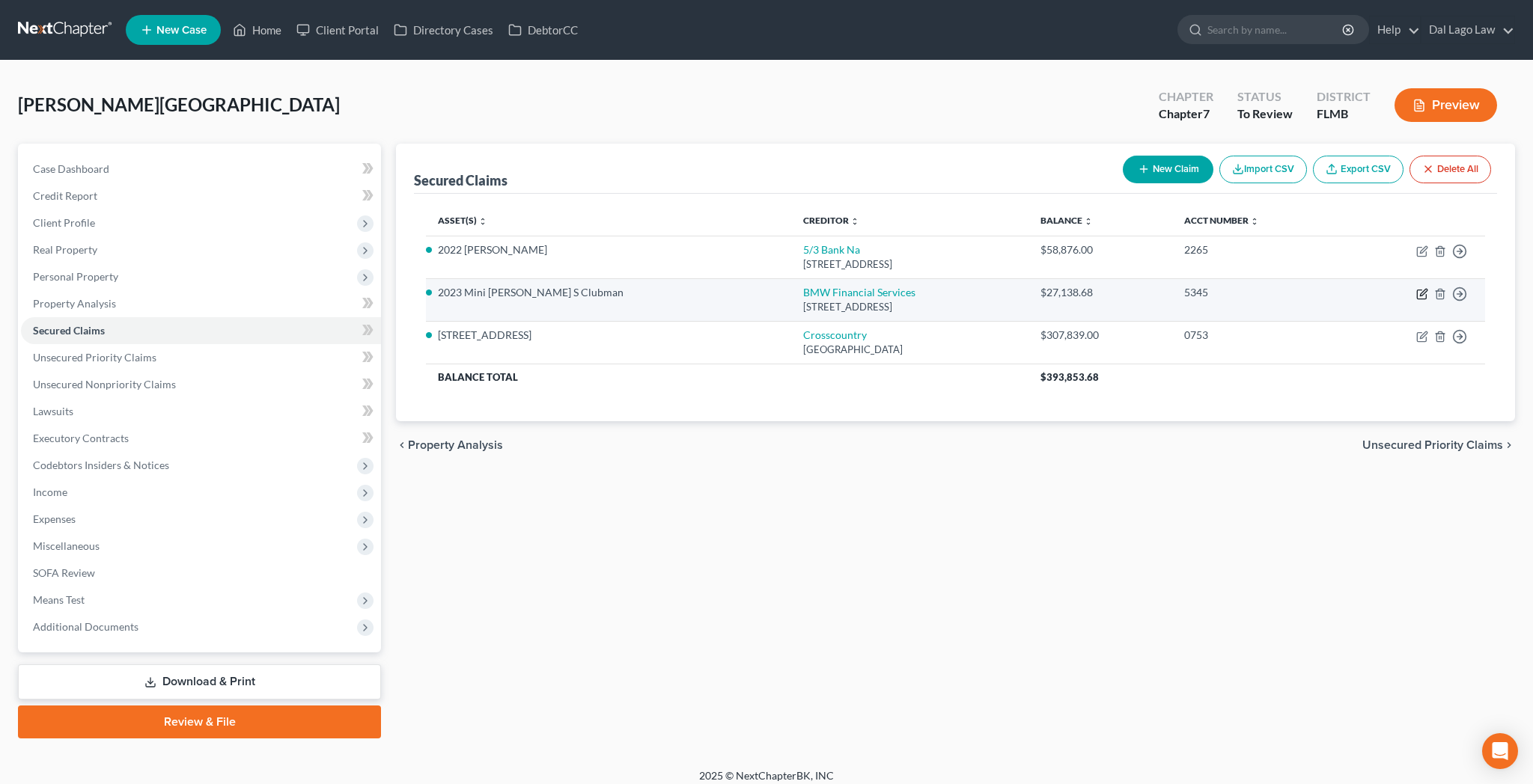
select select "3"
select select "0"
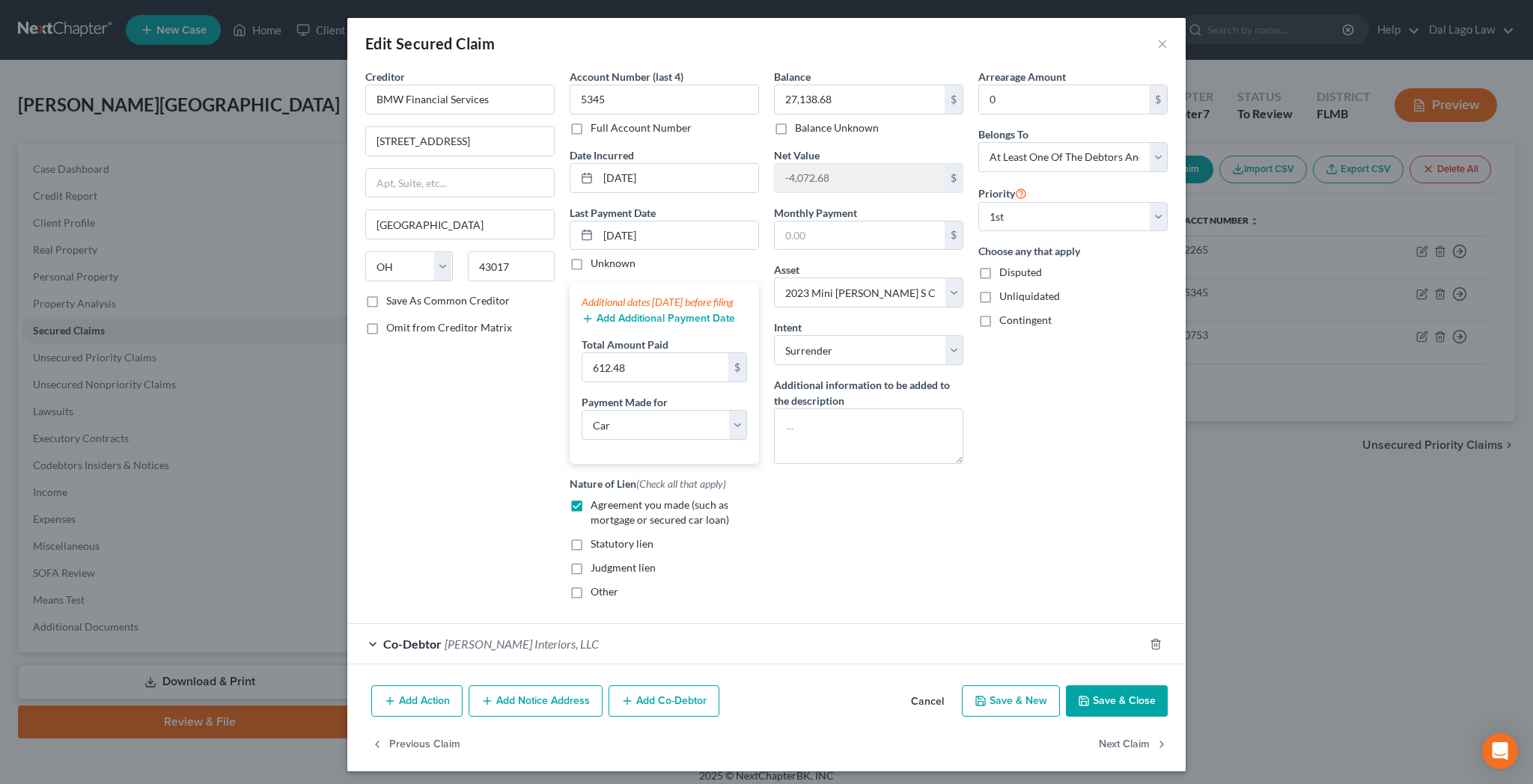
click at [1066, 685] on button "Save & Close" at bounding box center [1116, 701] width 101 height 31
select select
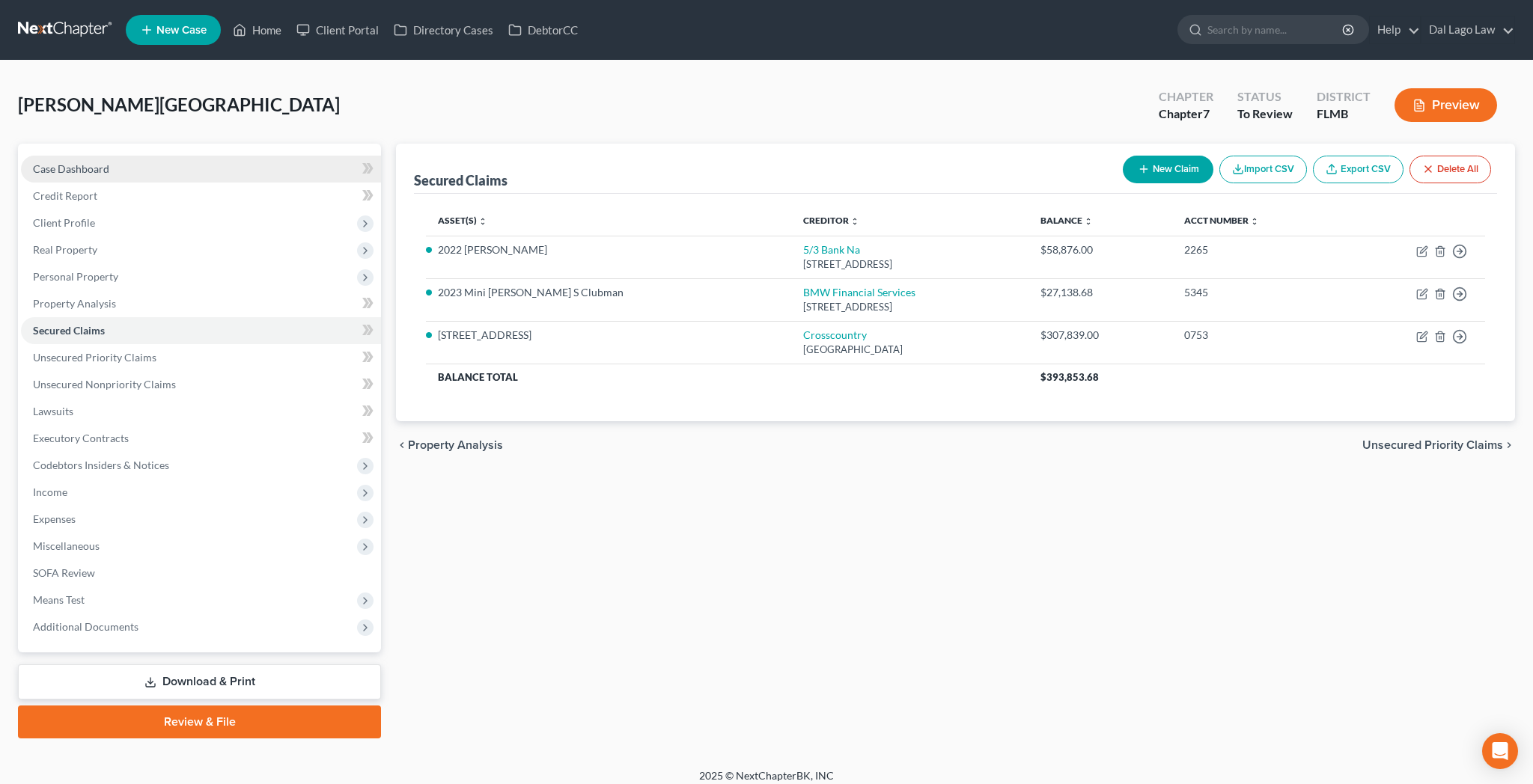
click at [55, 162] on span "Case Dashboard" at bounding box center [71, 169] width 77 height 13
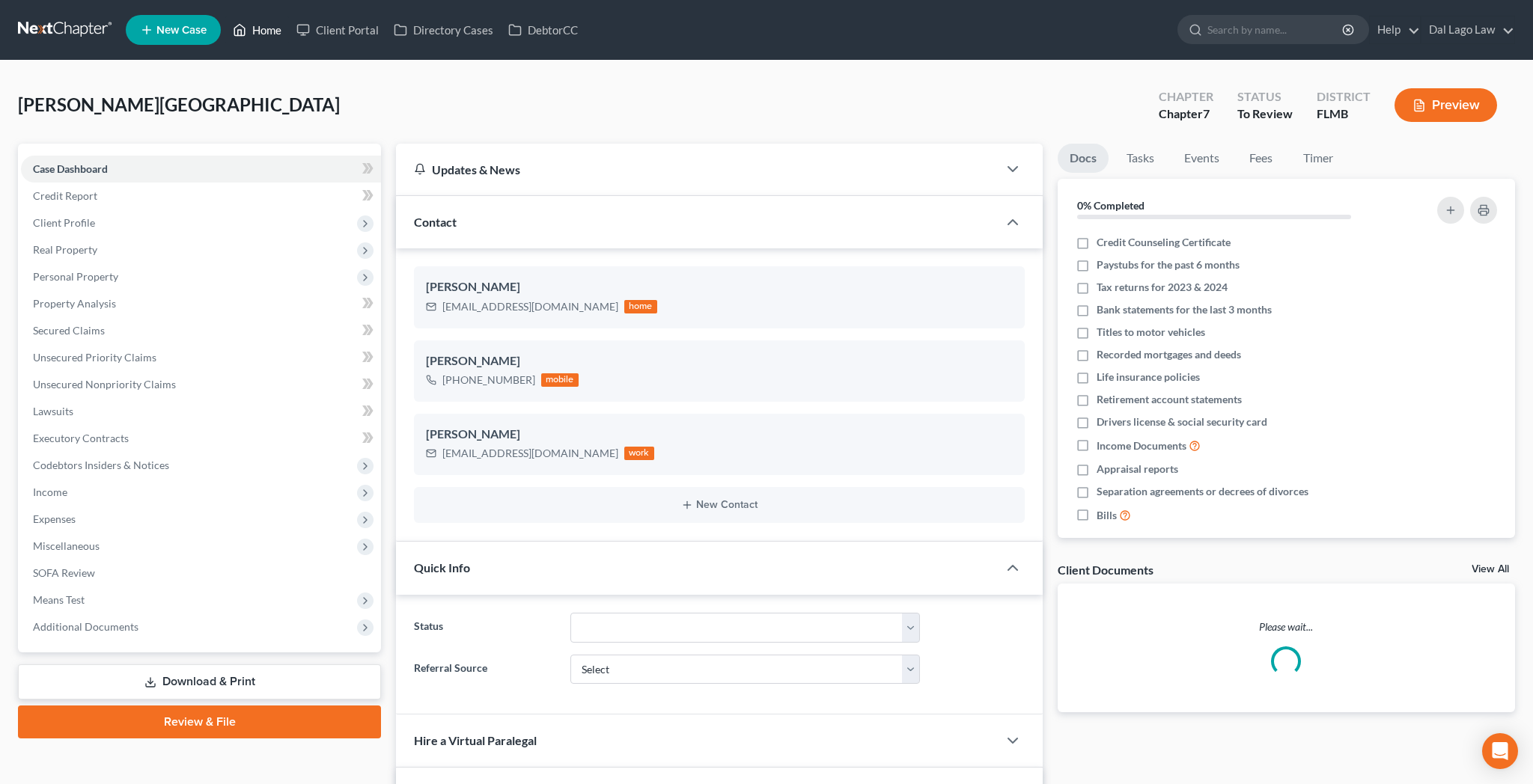
click at [226, 23] on link "Home" at bounding box center [257, 30] width 64 height 27
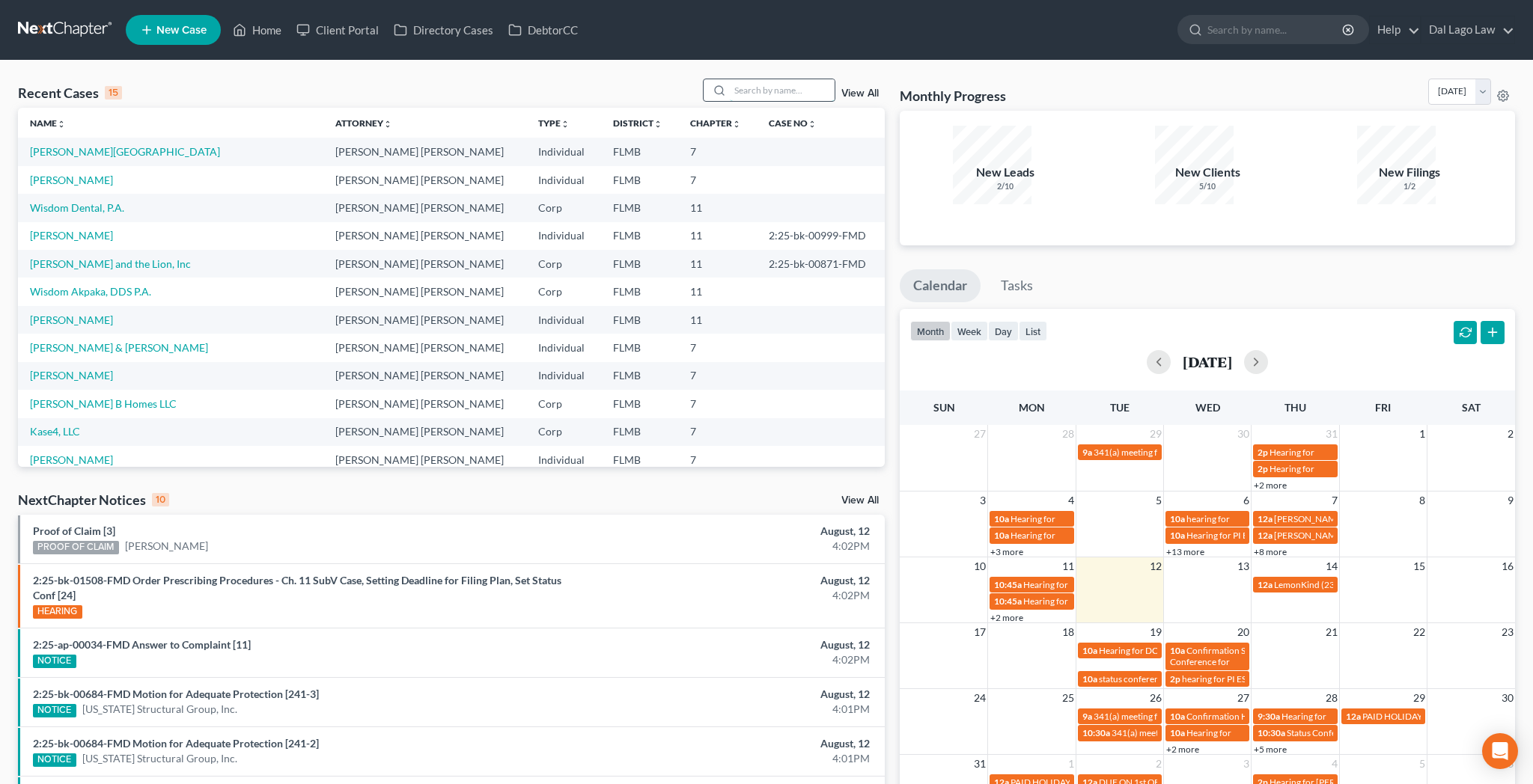
click at [824, 79] on input "search" at bounding box center [782, 90] width 105 height 22
type input "[PERSON_NAME]"
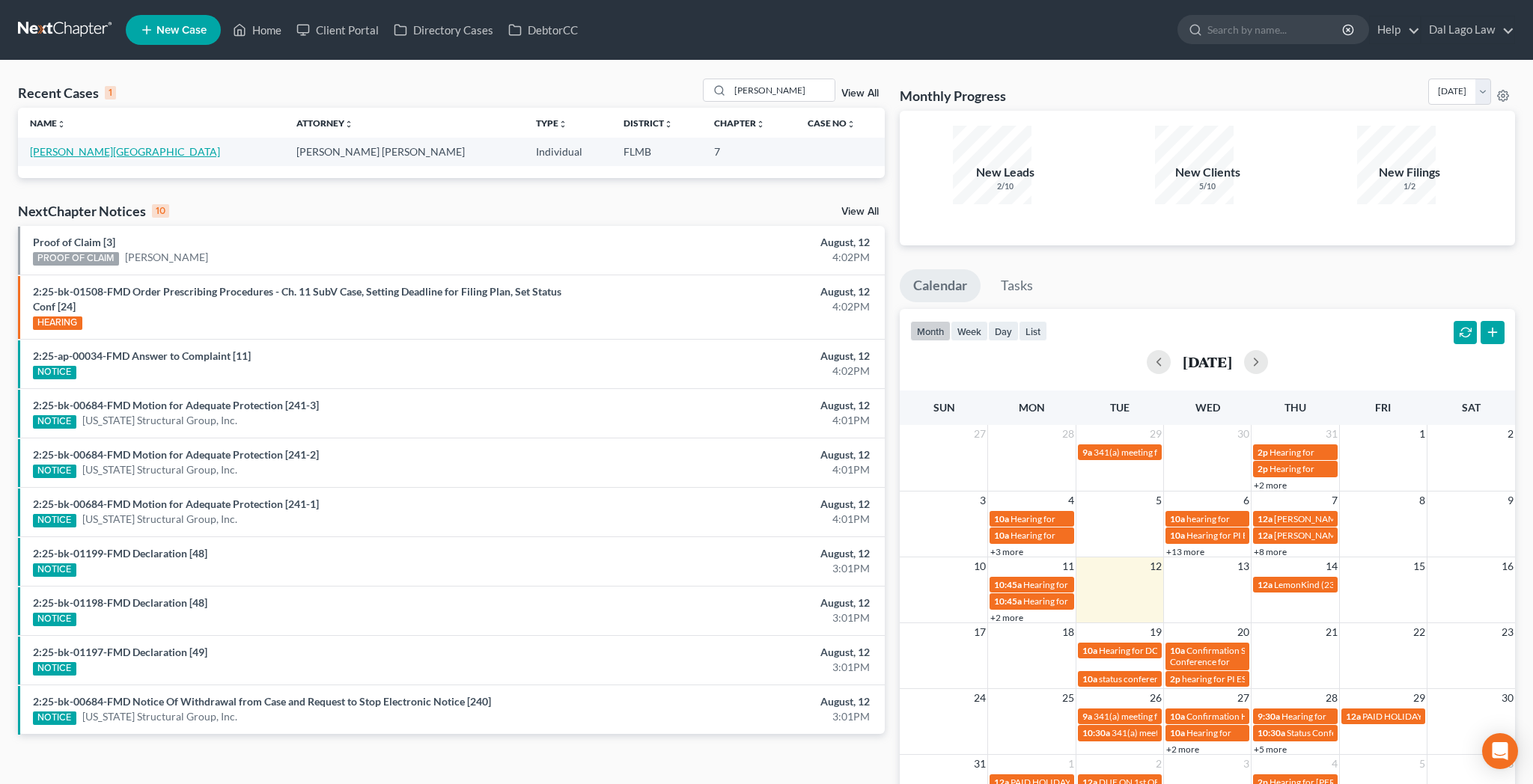
click at [58, 145] on link "[PERSON_NAME][GEOGRAPHIC_DATA]" at bounding box center [125, 152] width 190 height 13
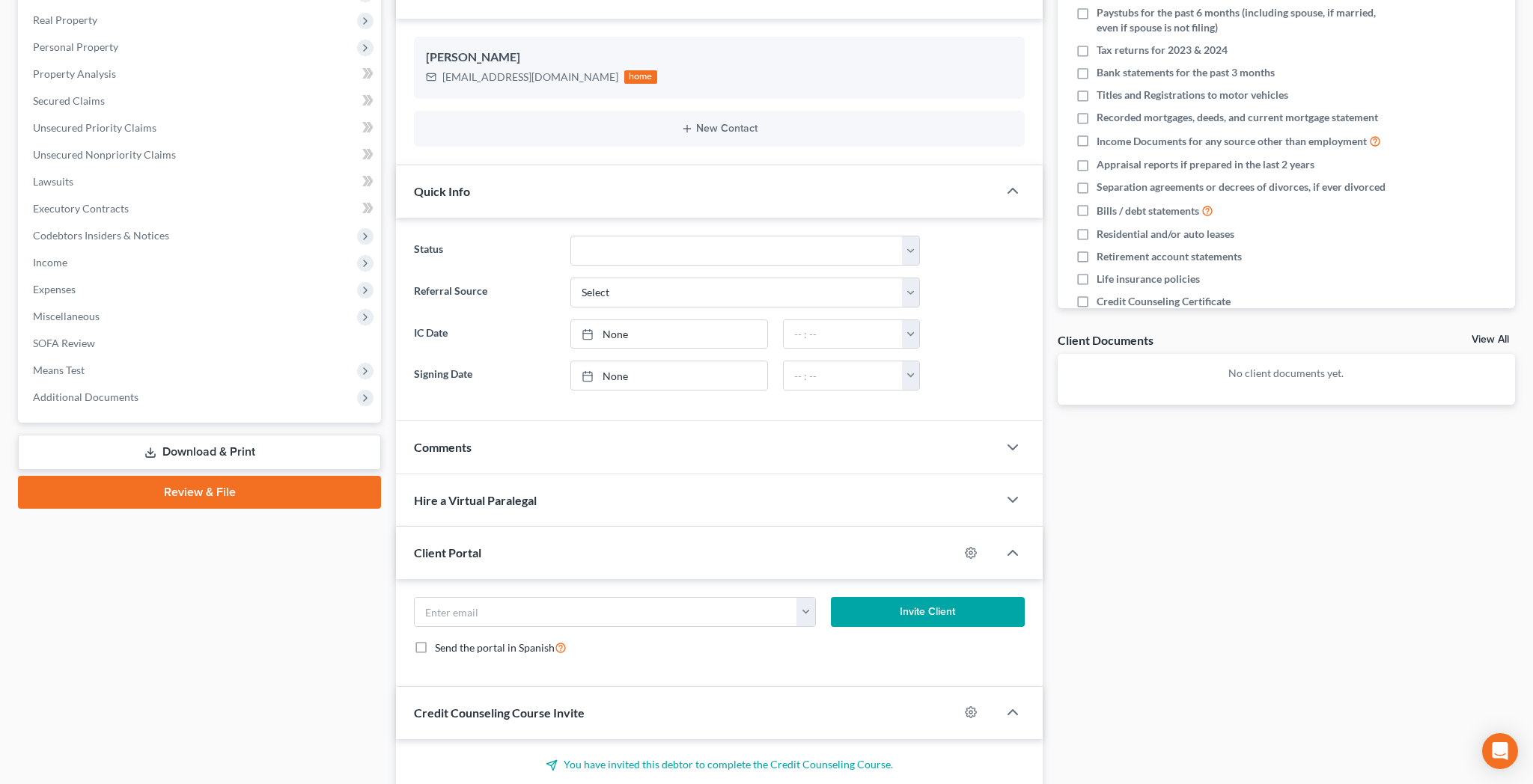
scroll to position [243, 0]
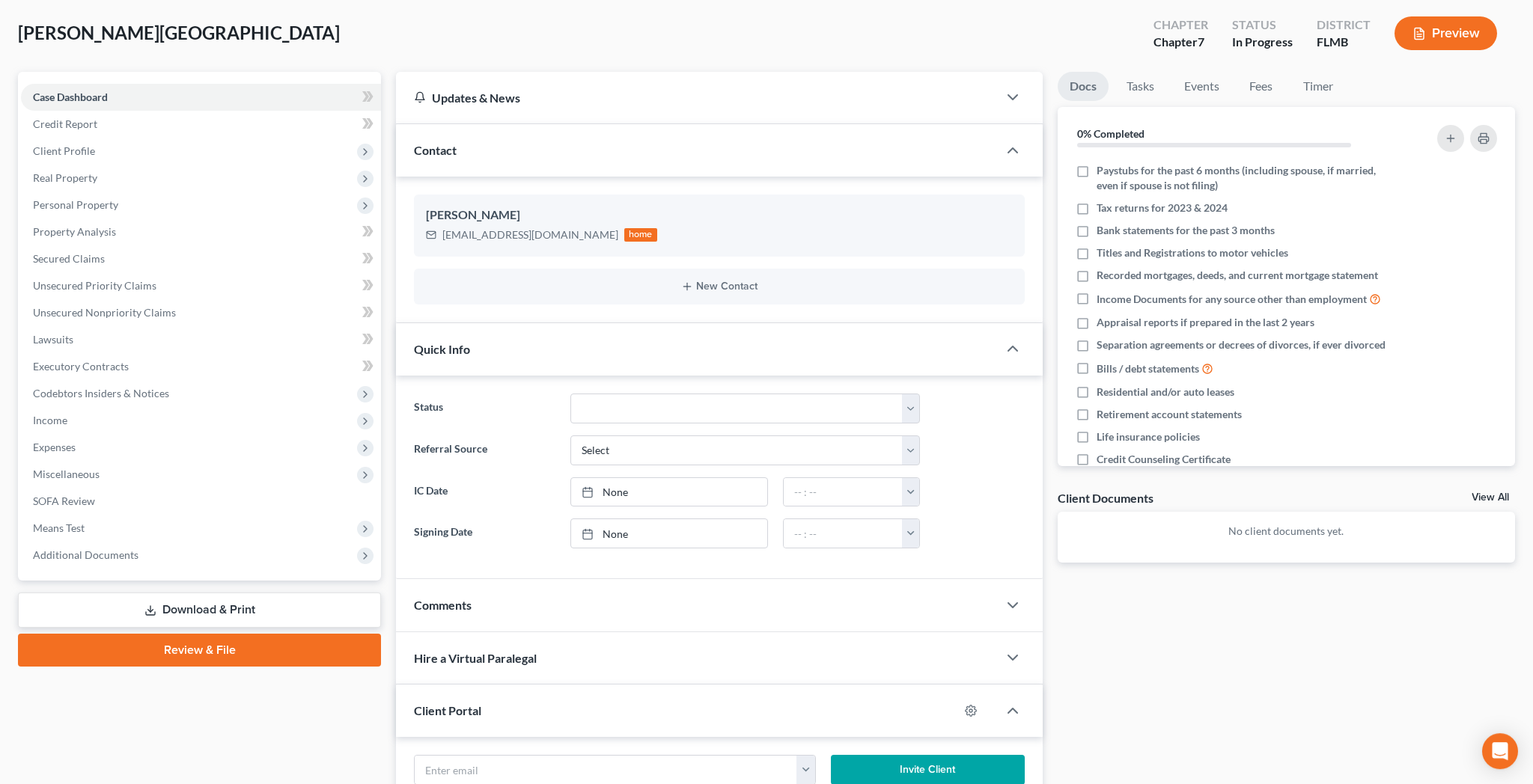
scroll to position [0, 0]
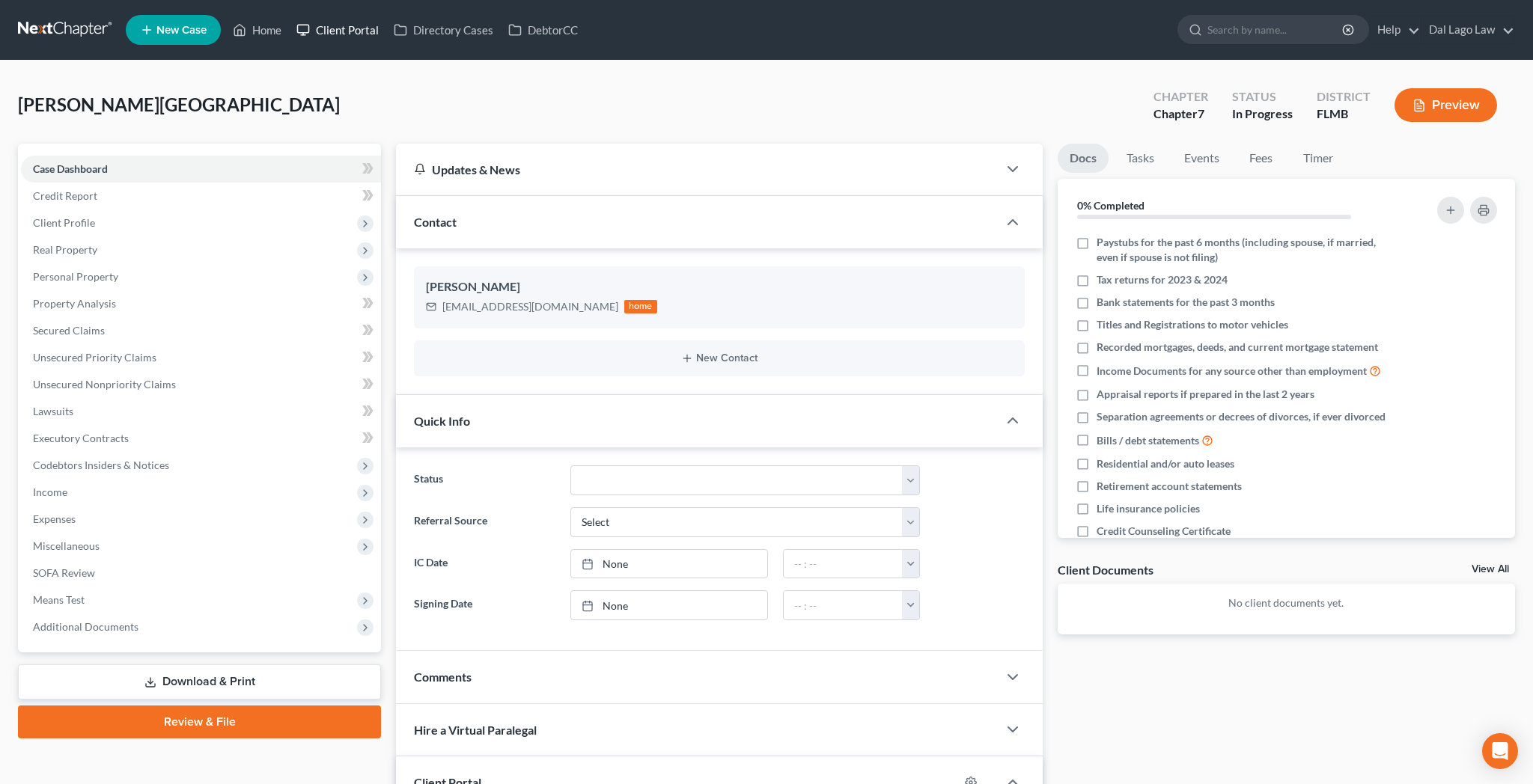
click at [318, 21] on link "Client Portal" at bounding box center [337, 30] width 98 height 27
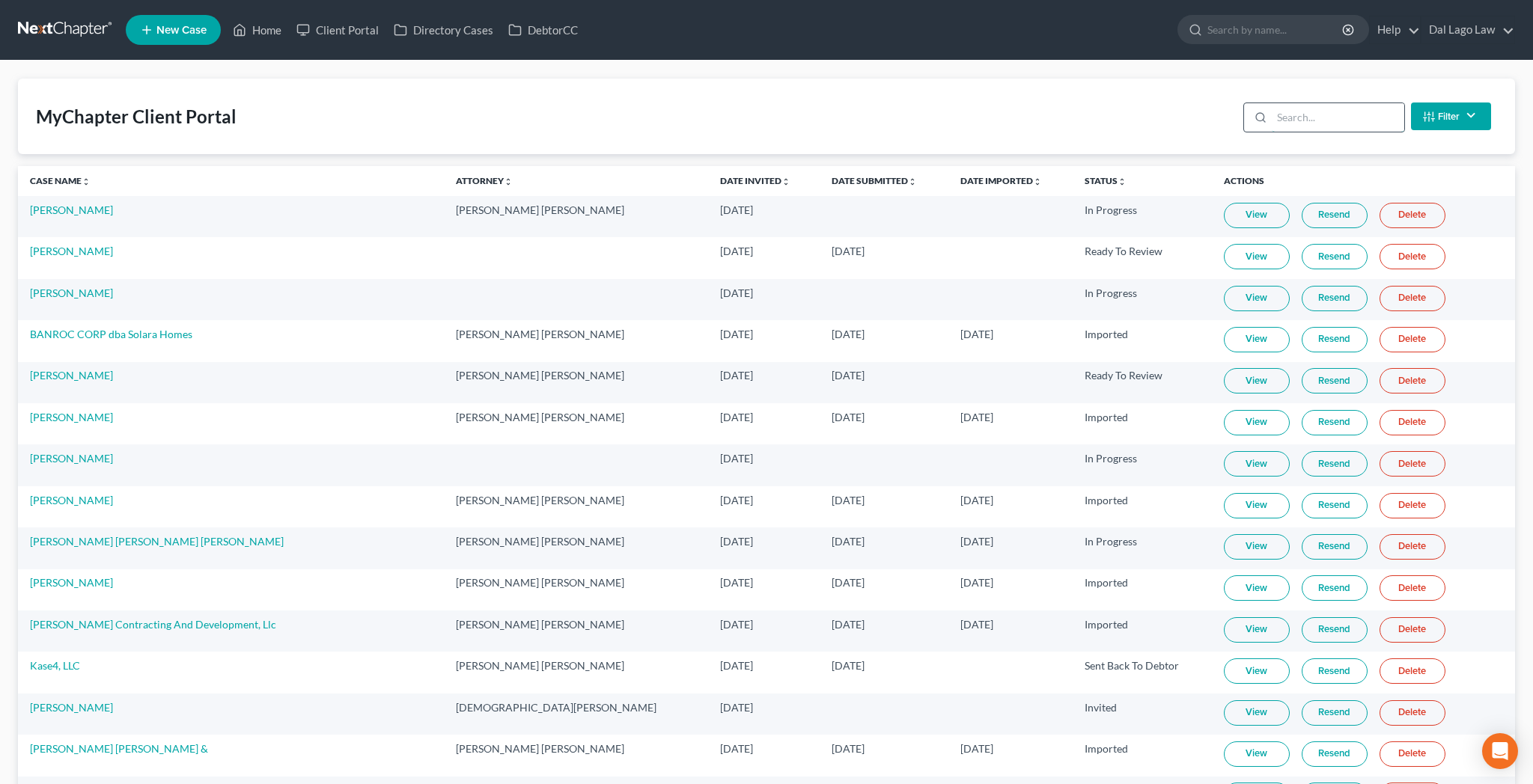
click at [1375, 103] on input "search" at bounding box center [1338, 117] width 132 height 28
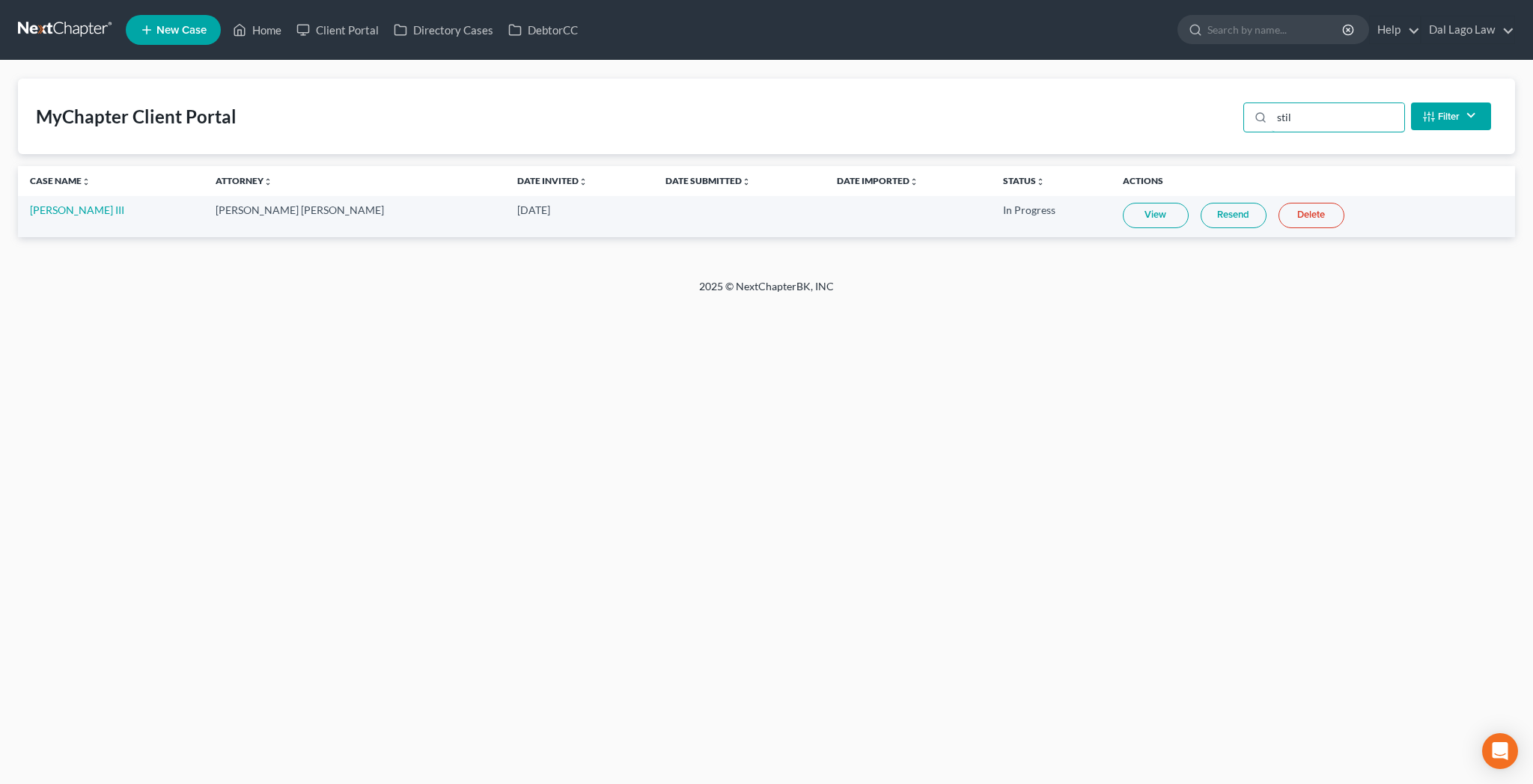
type input "stil"
click at [1123, 203] on link "View" at bounding box center [1156, 215] width 66 height 26
click at [40, 204] on link "[PERSON_NAME] III" at bounding box center [77, 210] width 94 height 13
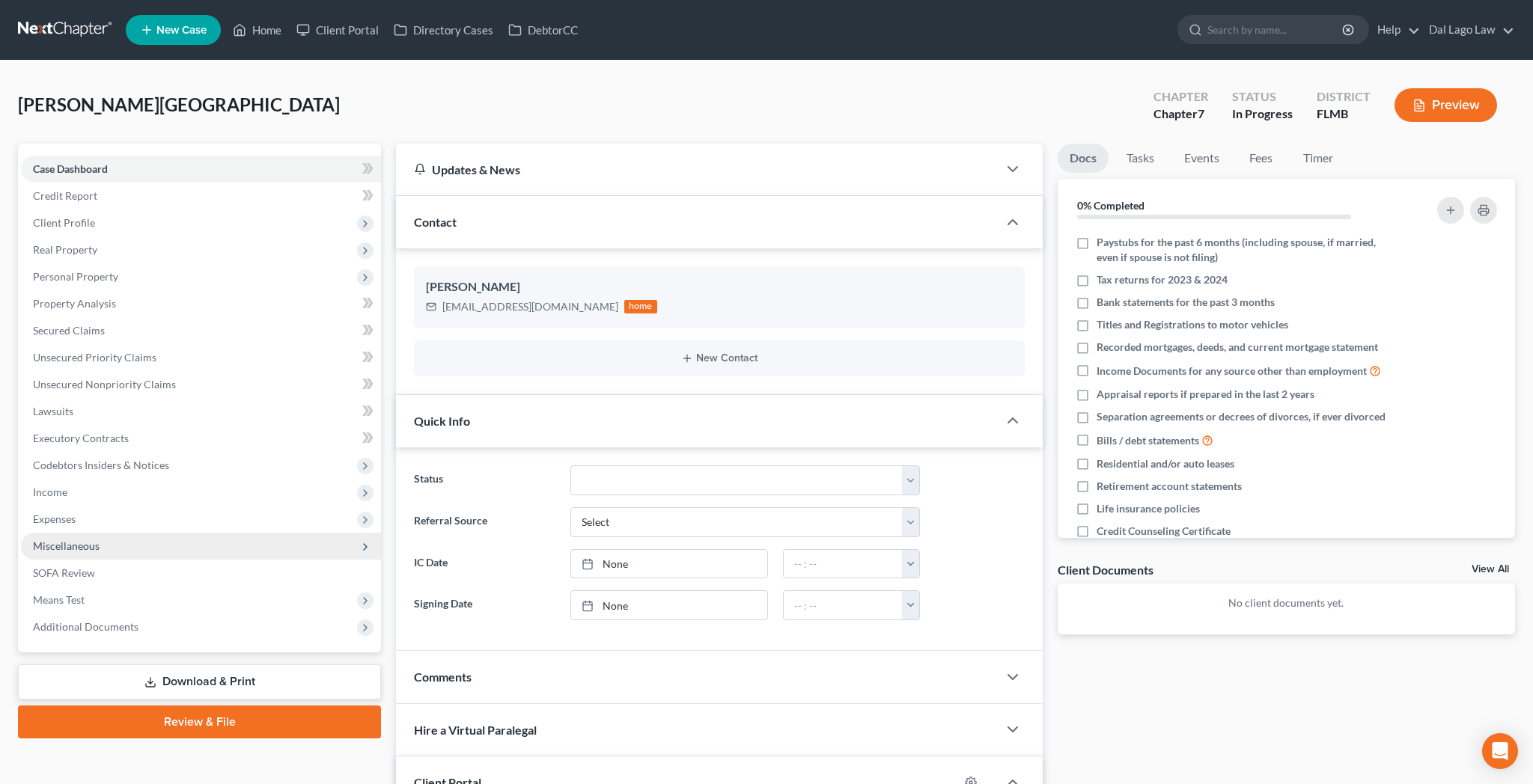
scroll to position [57, 0]
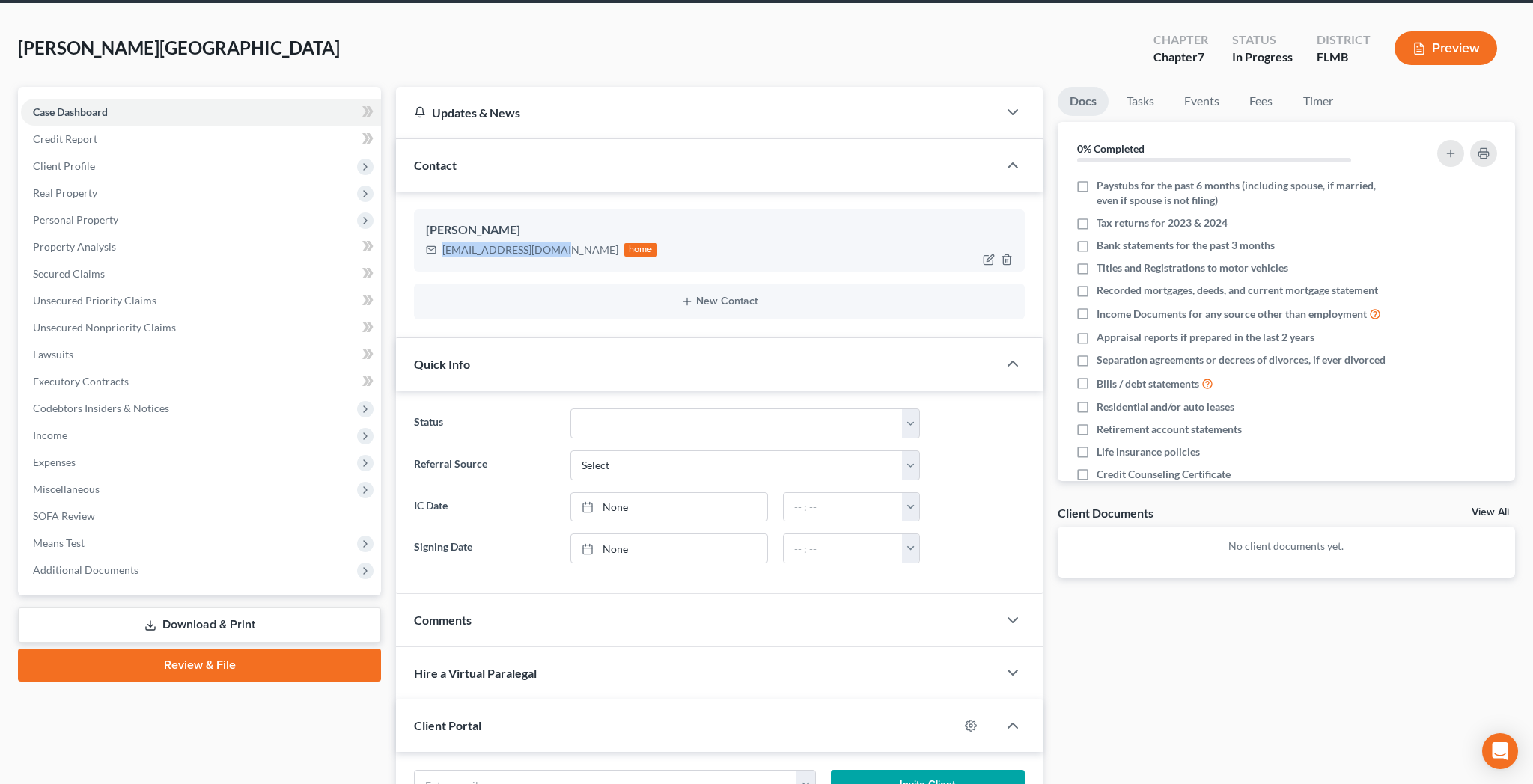
drag, startPoint x: 511, startPoint y: 178, endPoint x: 433, endPoint y: 184, distance: 78.2
click at [433, 240] on div "[EMAIL_ADDRESS][DOMAIN_NAME] home" at bounding box center [541, 249] width 231 height 19
copy div "[EMAIL_ADDRESS][DOMAIN_NAME]"
click at [504, 770] on input "email" at bounding box center [605, 784] width 383 height 28
paste input "[EMAIL_ADDRESS][DOMAIN_NAME]"
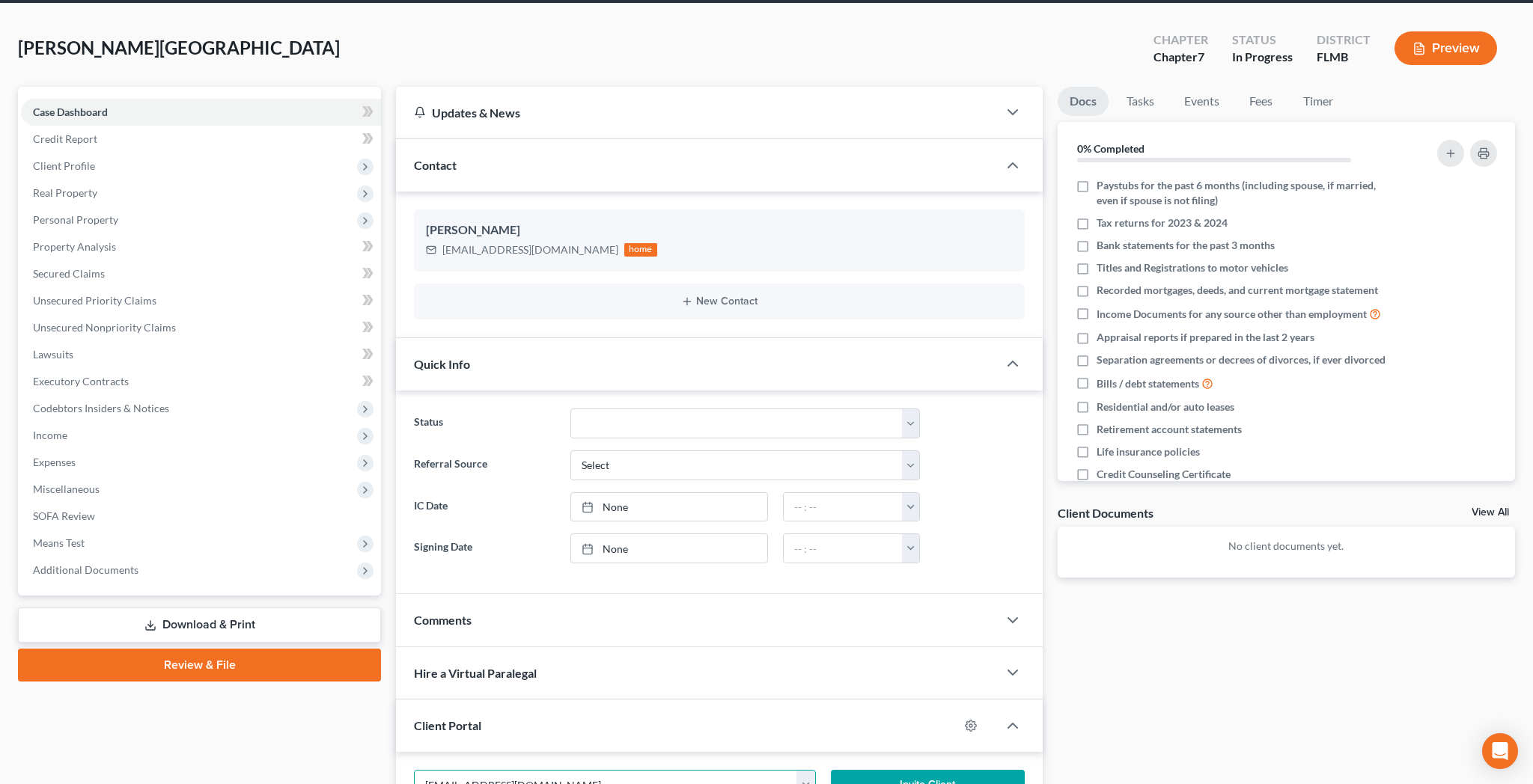
type input "[EMAIL_ADDRESS][DOMAIN_NAME]"
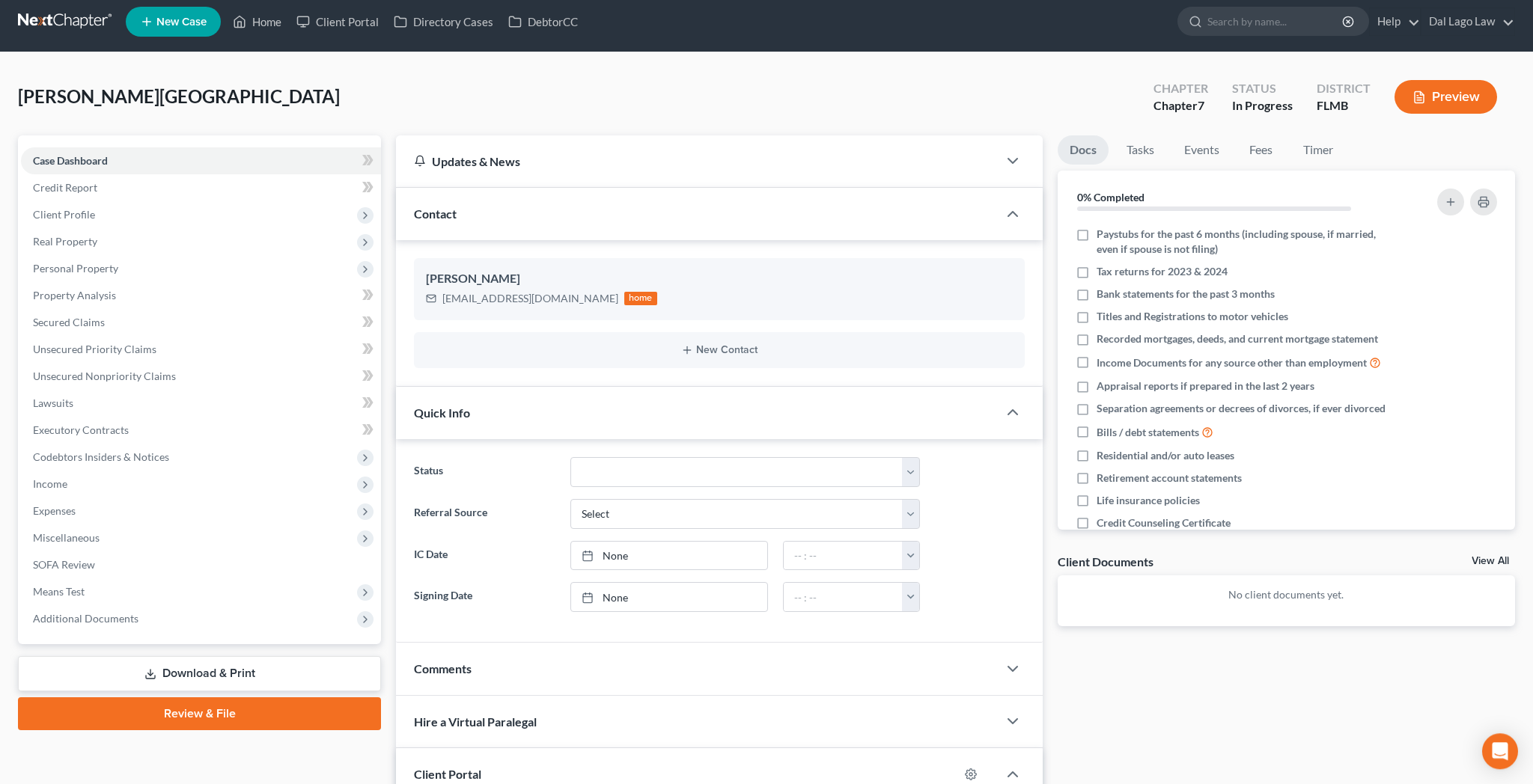
scroll to position [0, 0]
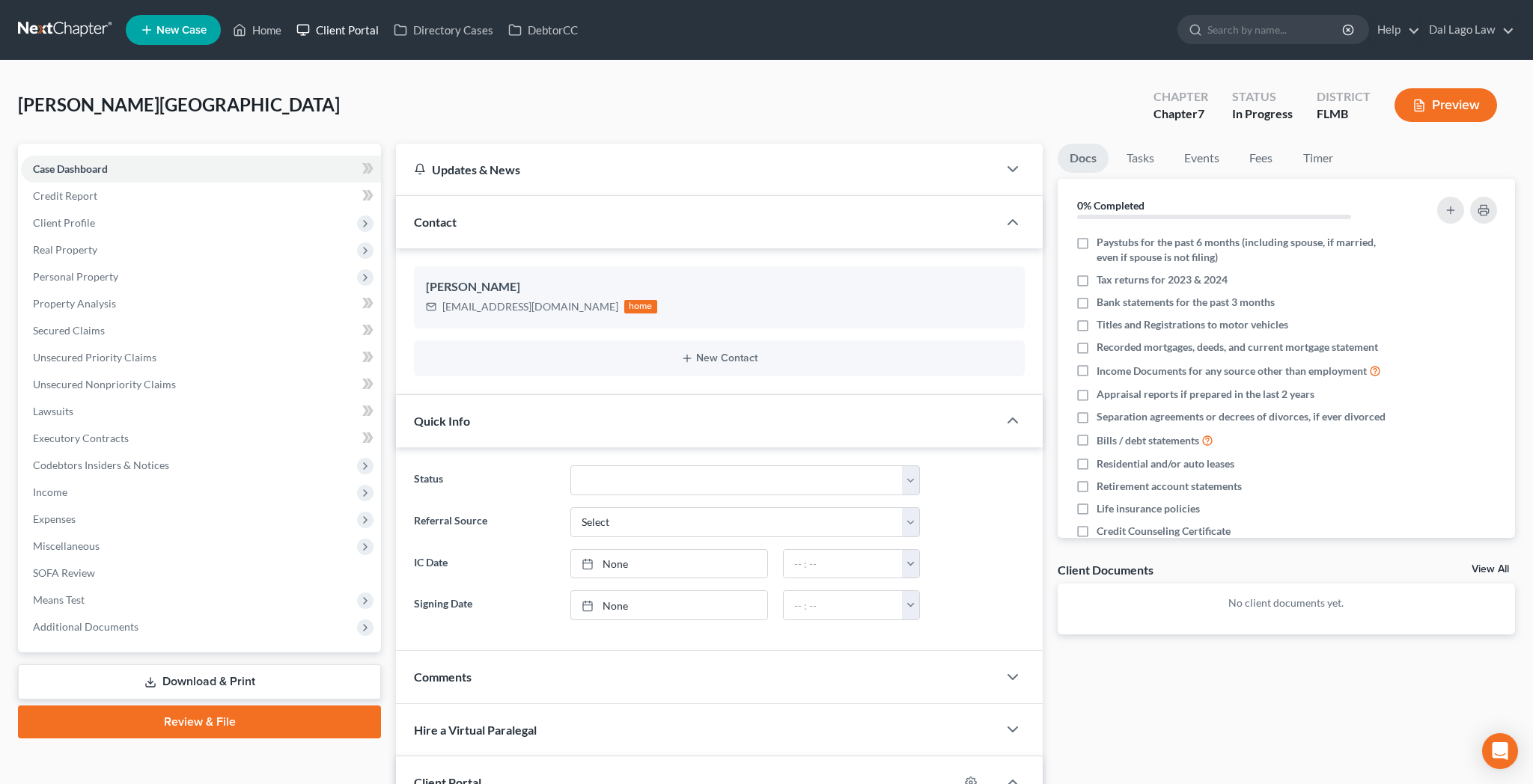
click at [304, 23] on link "Client Portal" at bounding box center [337, 30] width 98 height 27
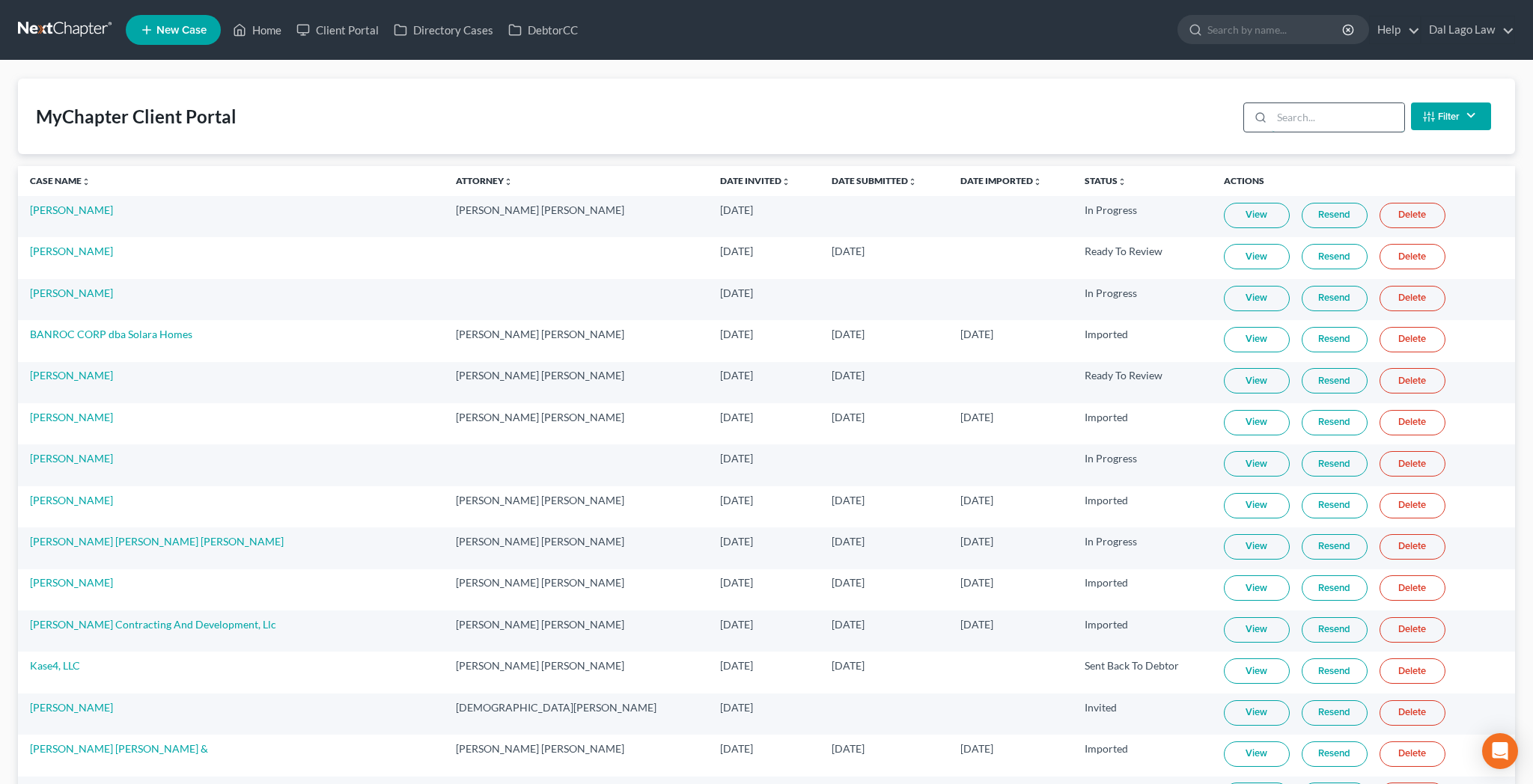
click at [1343, 103] on input "search" at bounding box center [1338, 117] width 132 height 28
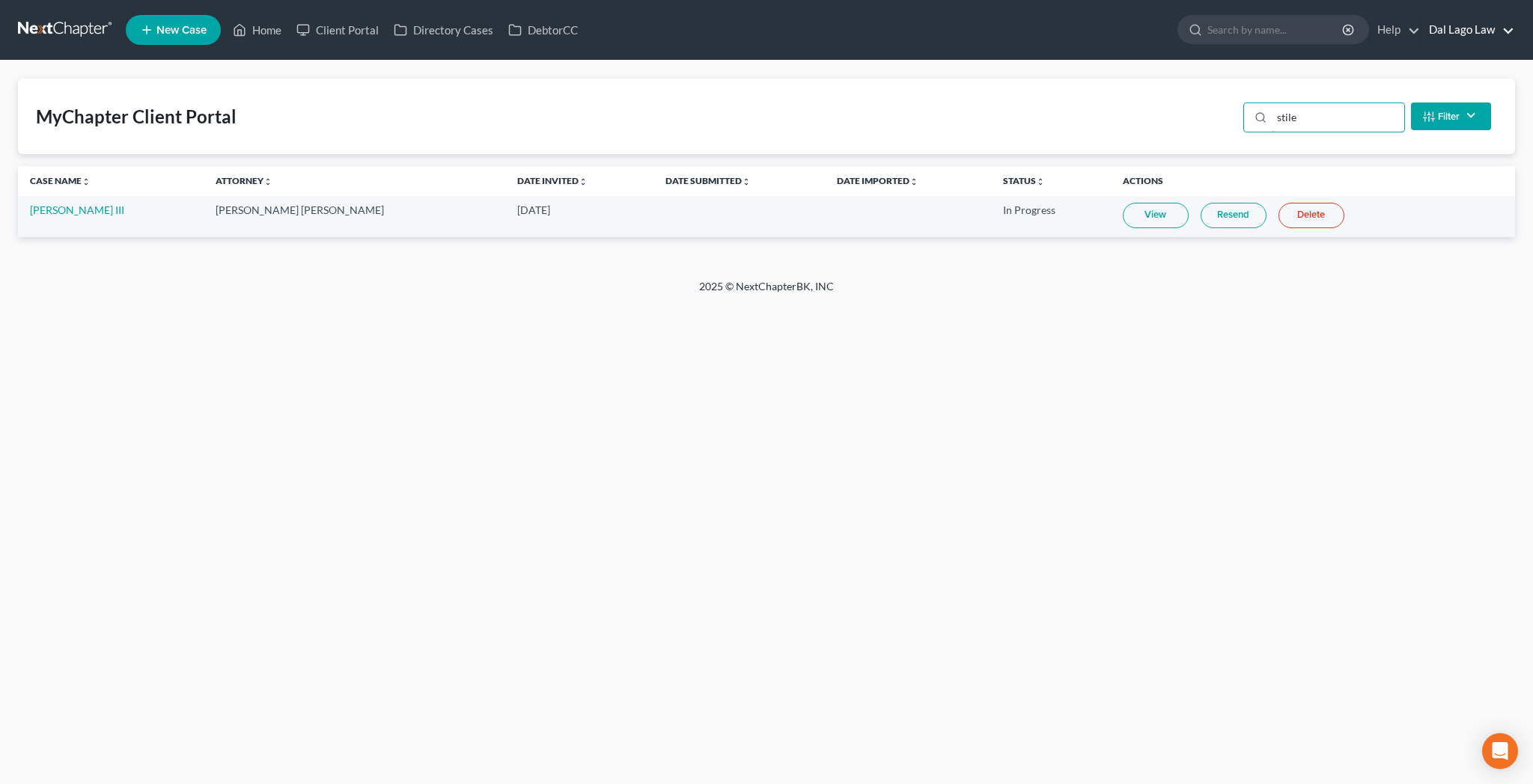
type input "stile"
click at [1509, 26] on link "Dal Lago Law" at bounding box center [1468, 30] width 93 height 27
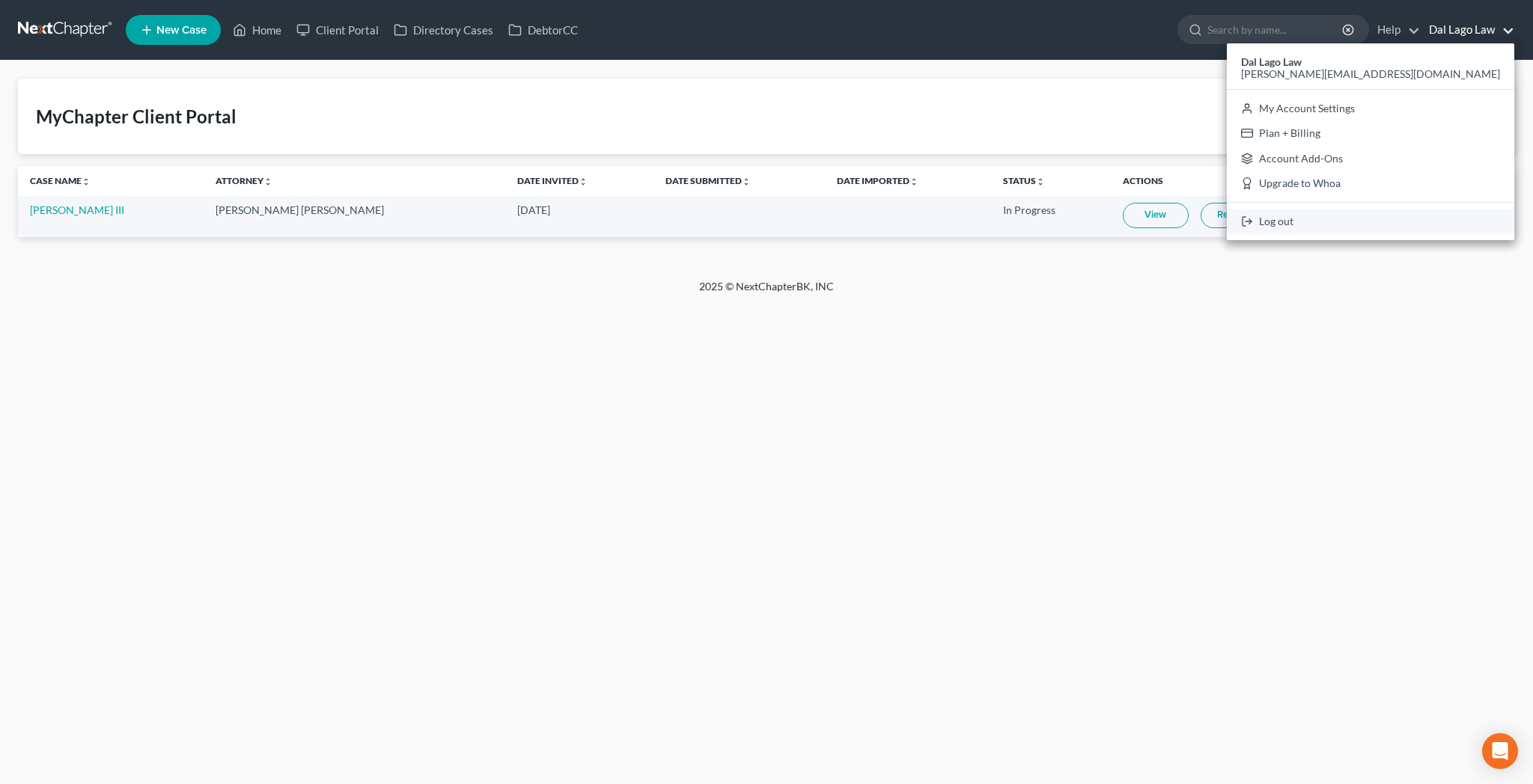
click at [1464, 209] on link "Log out" at bounding box center [1370, 222] width 288 height 26
